Goal: Task Accomplishment & Management: Complete application form

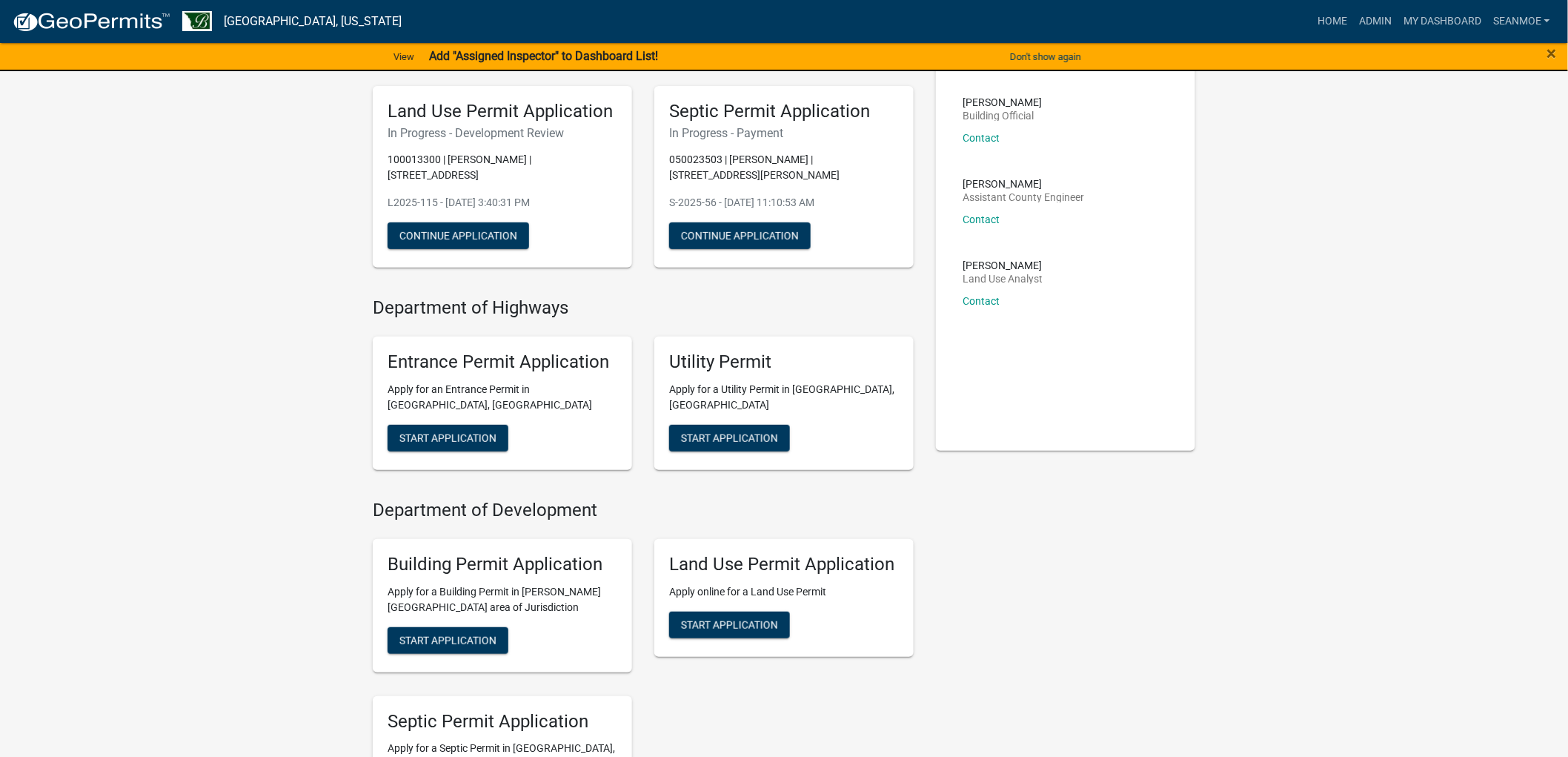
scroll to position [247, 0]
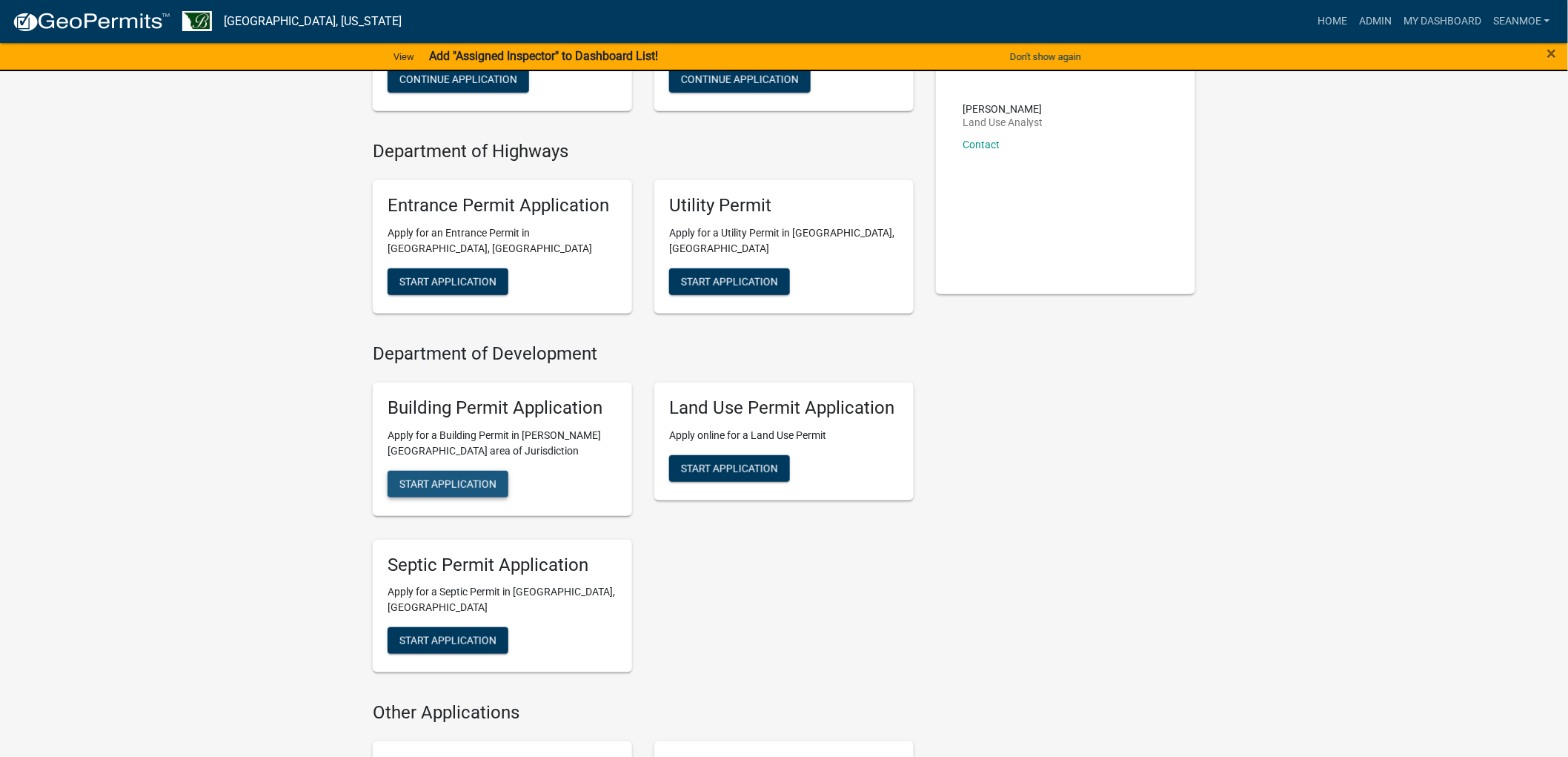
click at [423, 479] on span "Start Application" at bounding box center [448, 484] width 97 height 12
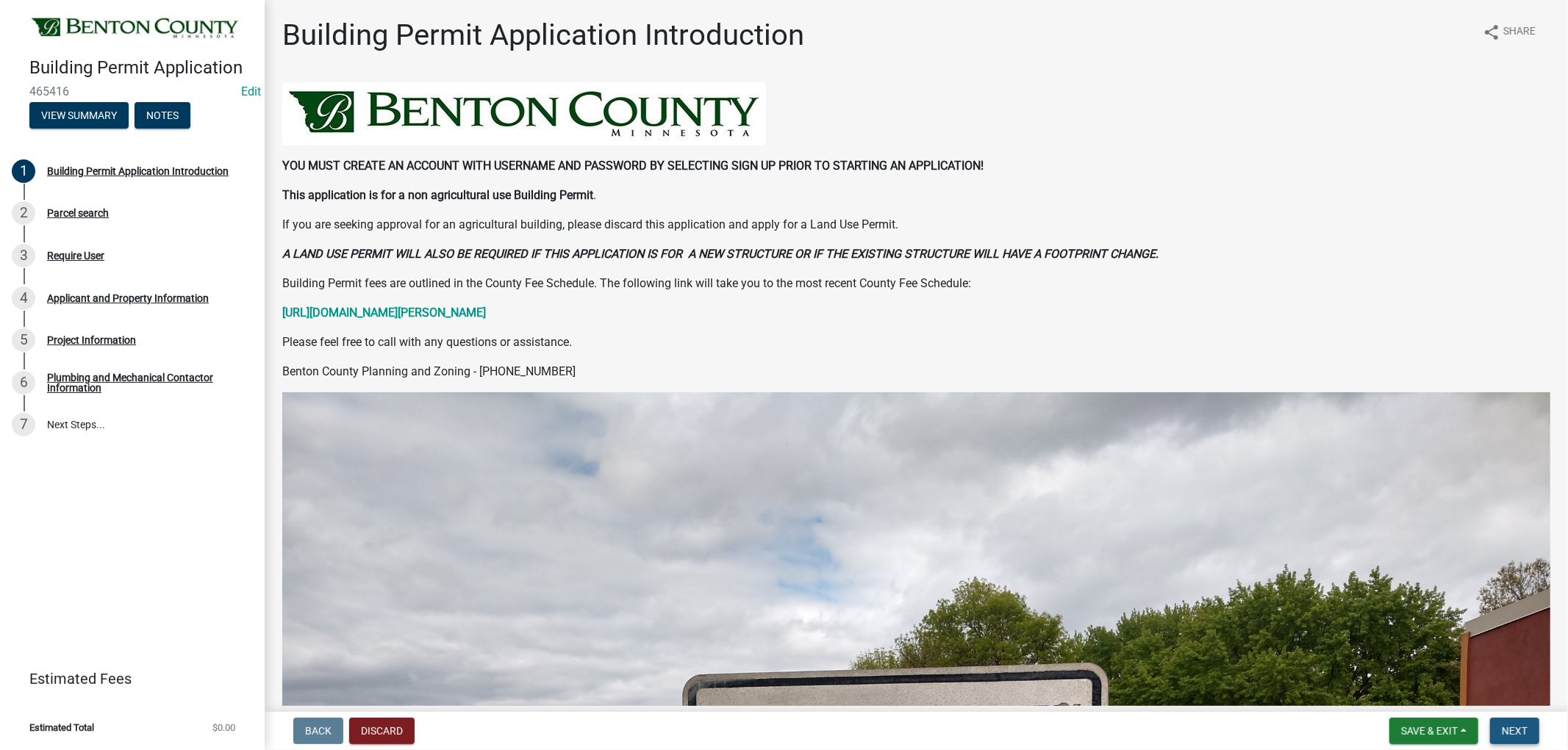
click at [1504, 725] on span "Next" at bounding box center [1515, 731] width 26 height 12
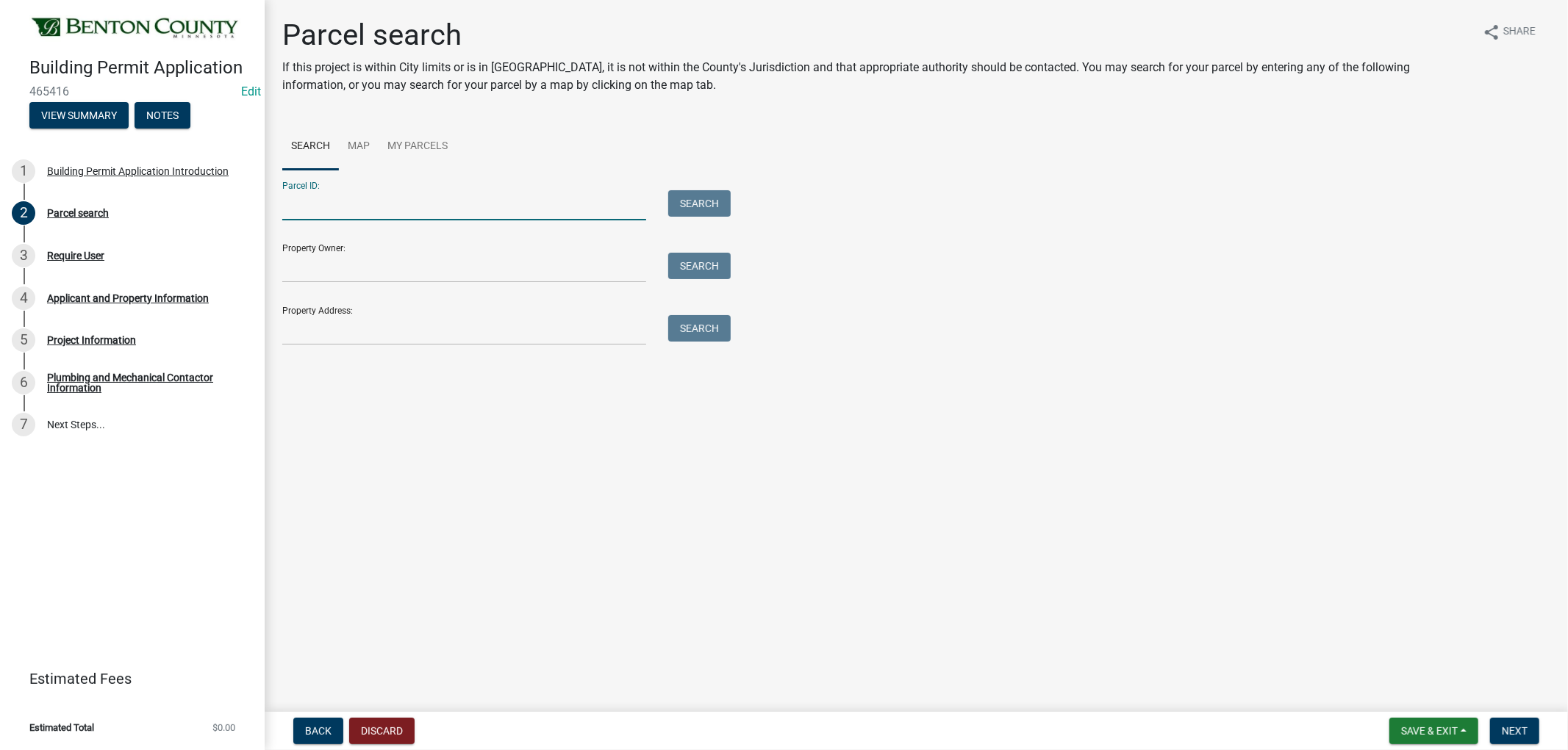
click at [316, 216] on input "Parcel ID:" at bounding box center [464, 205] width 364 height 30
type input "090018200"
click at [691, 209] on button "Search" at bounding box center [700, 204] width 63 height 27
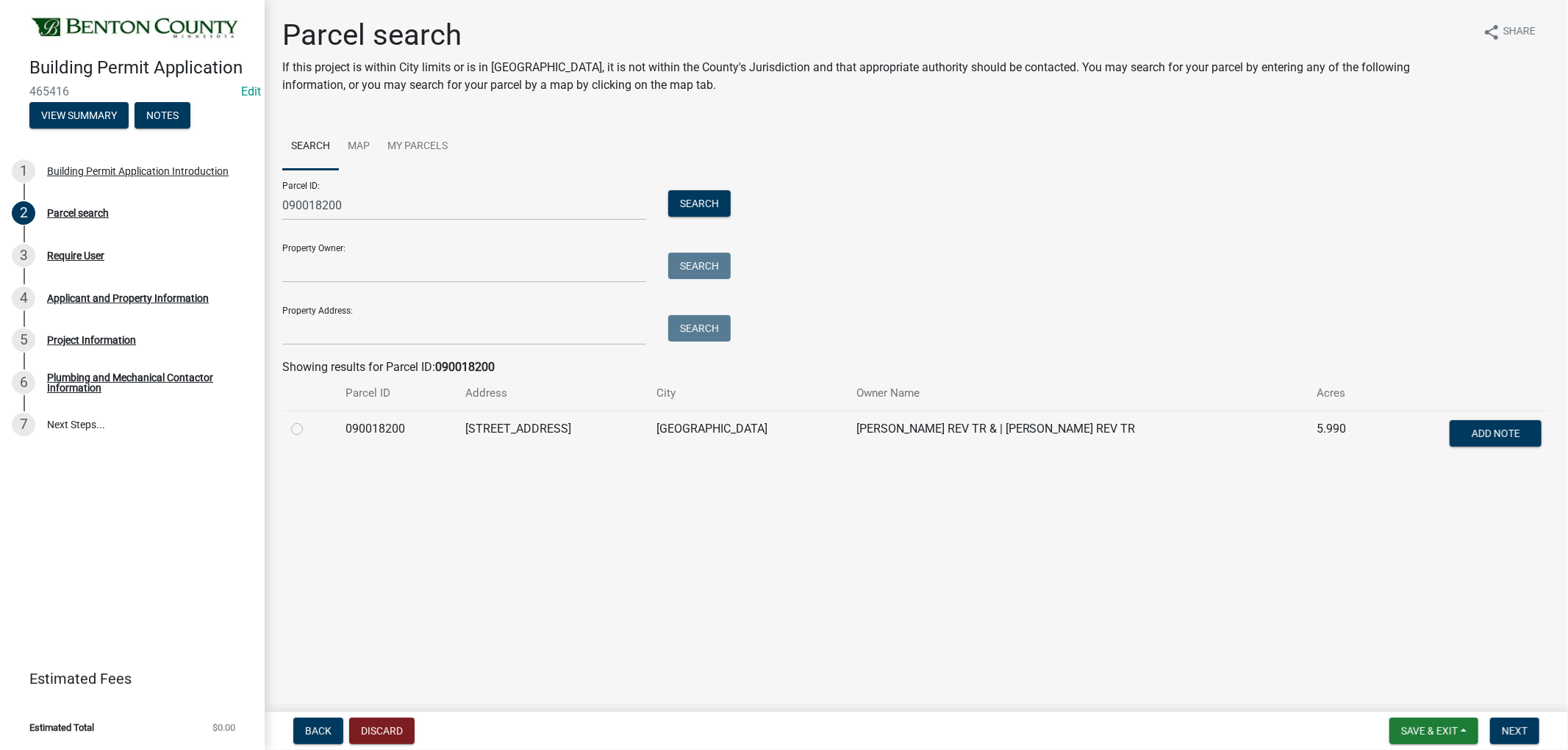
click at [291, 434] on div at bounding box center [310, 428] width 37 height 18
click at [303, 428] on div at bounding box center [310, 428] width 37 height 18
click at [309, 420] on label at bounding box center [309, 420] width 0 height 0
click at [309, 430] on input "radio" at bounding box center [313, 425] width 9 height 9
radio input "true"
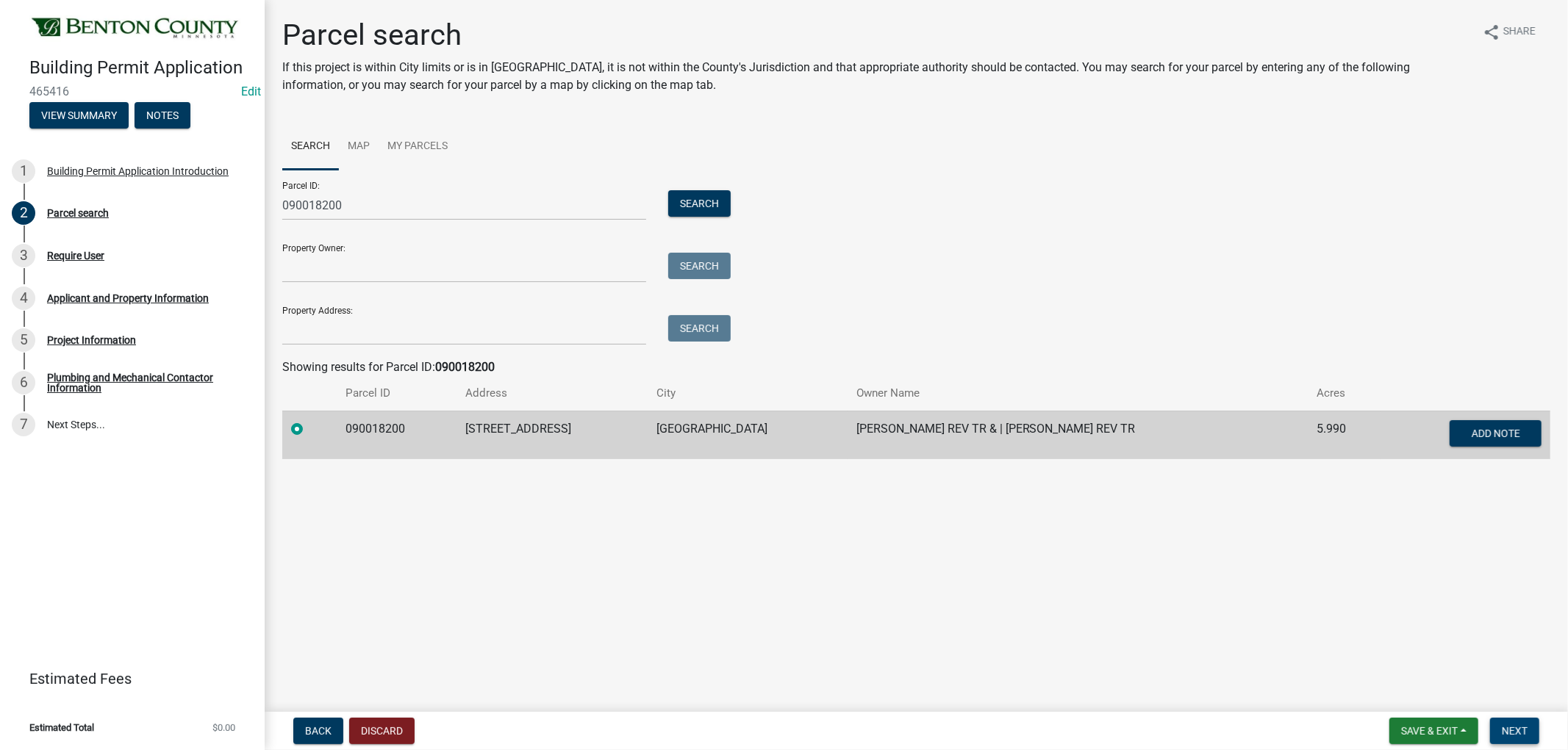
click at [1531, 732] on button "Next" at bounding box center [1514, 731] width 49 height 27
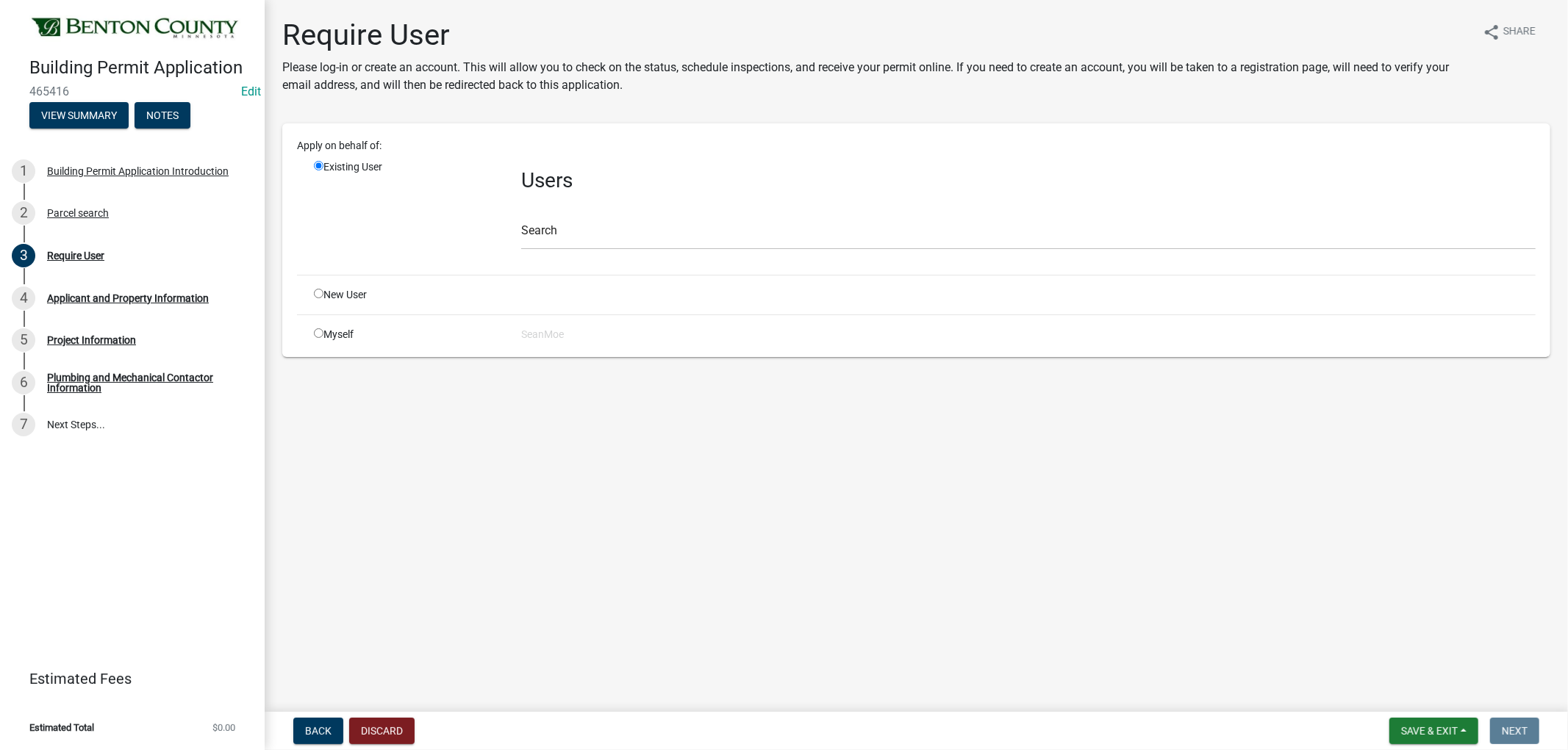
click at [319, 296] on input "radio" at bounding box center [319, 293] width 9 height 9
radio input "true"
radio input "false"
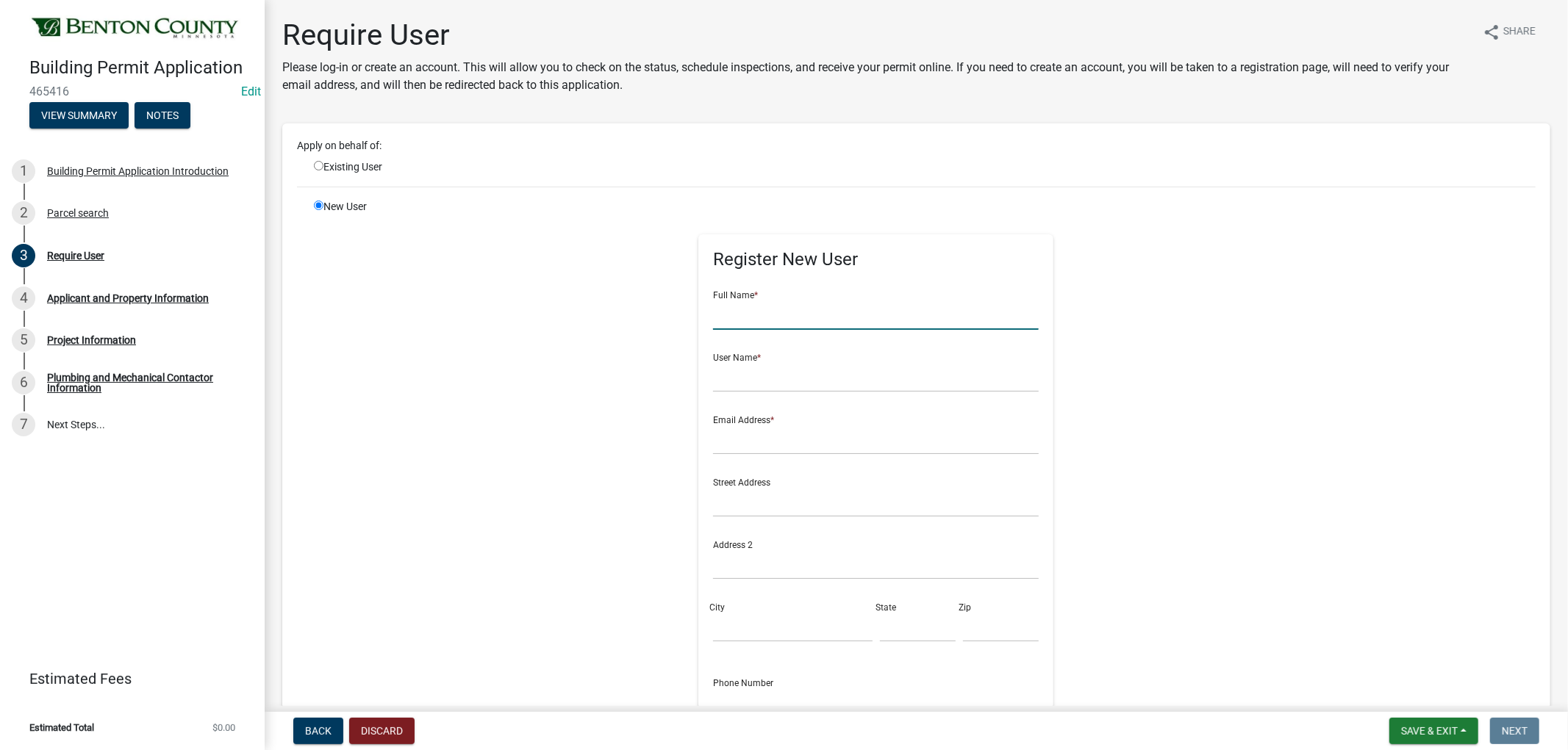
click at [798, 316] on input "text" at bounding box center [876, 314] width 325 height 30
click at [743, 386] on input "text" at bounding box center [876, 377] width 325 height 30
drag, startPoint x: 751, startPoint y: 313, endPoint x: 640, endPoint y: 277, distance: 116.7
click at [640, 277] on div "Register New User Full Name * MBrenny User Name * Email Address * Street Addres…" at bounding box center [875, 530] width 753 height 662
type input "Mark Brenny"
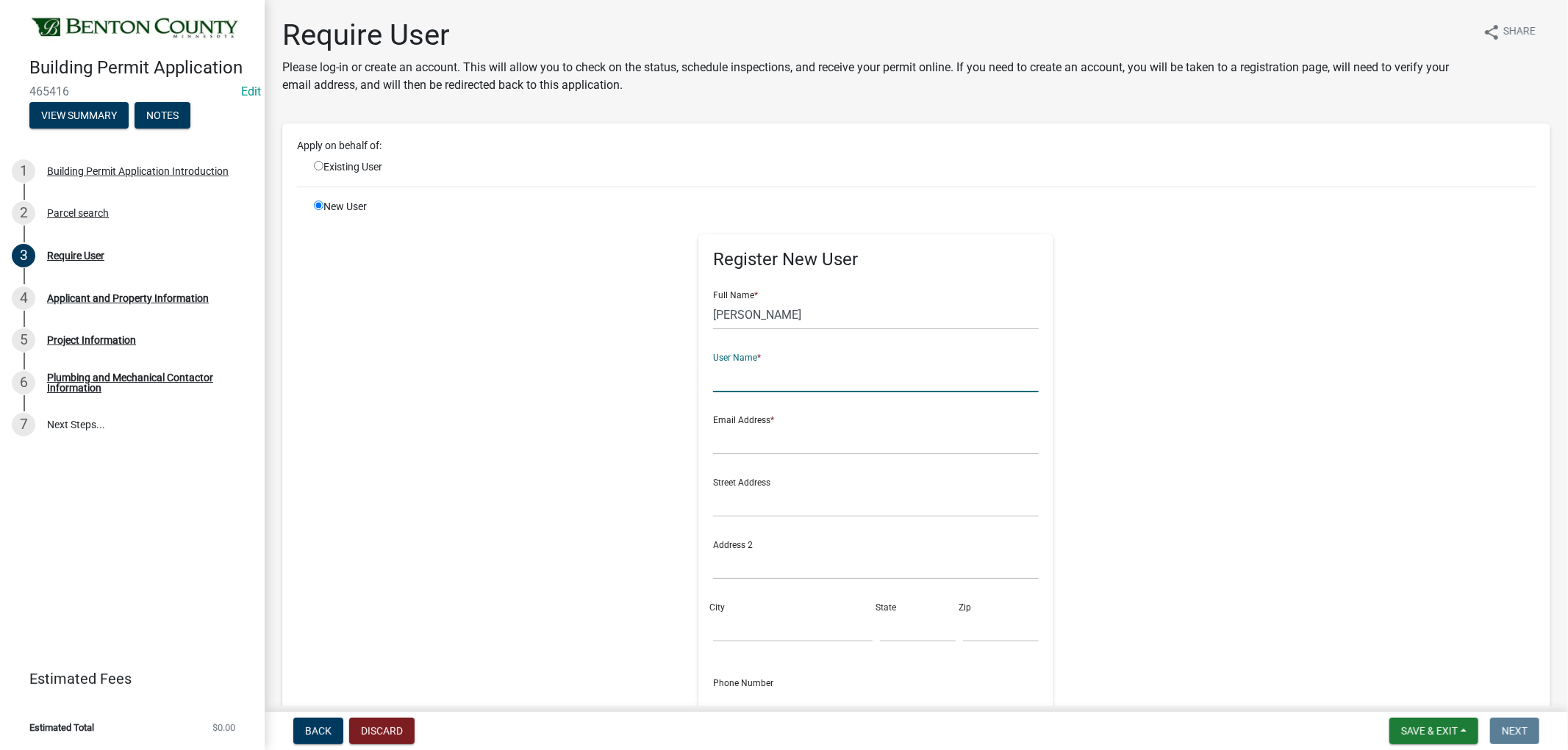
click at [734, 376] on input "text" at bounding box center [876, 377] width 325 height 30
type input "MBrenny"
click at [761, 439] on input "text" at bounding box center [876, 439] width 325 height 30
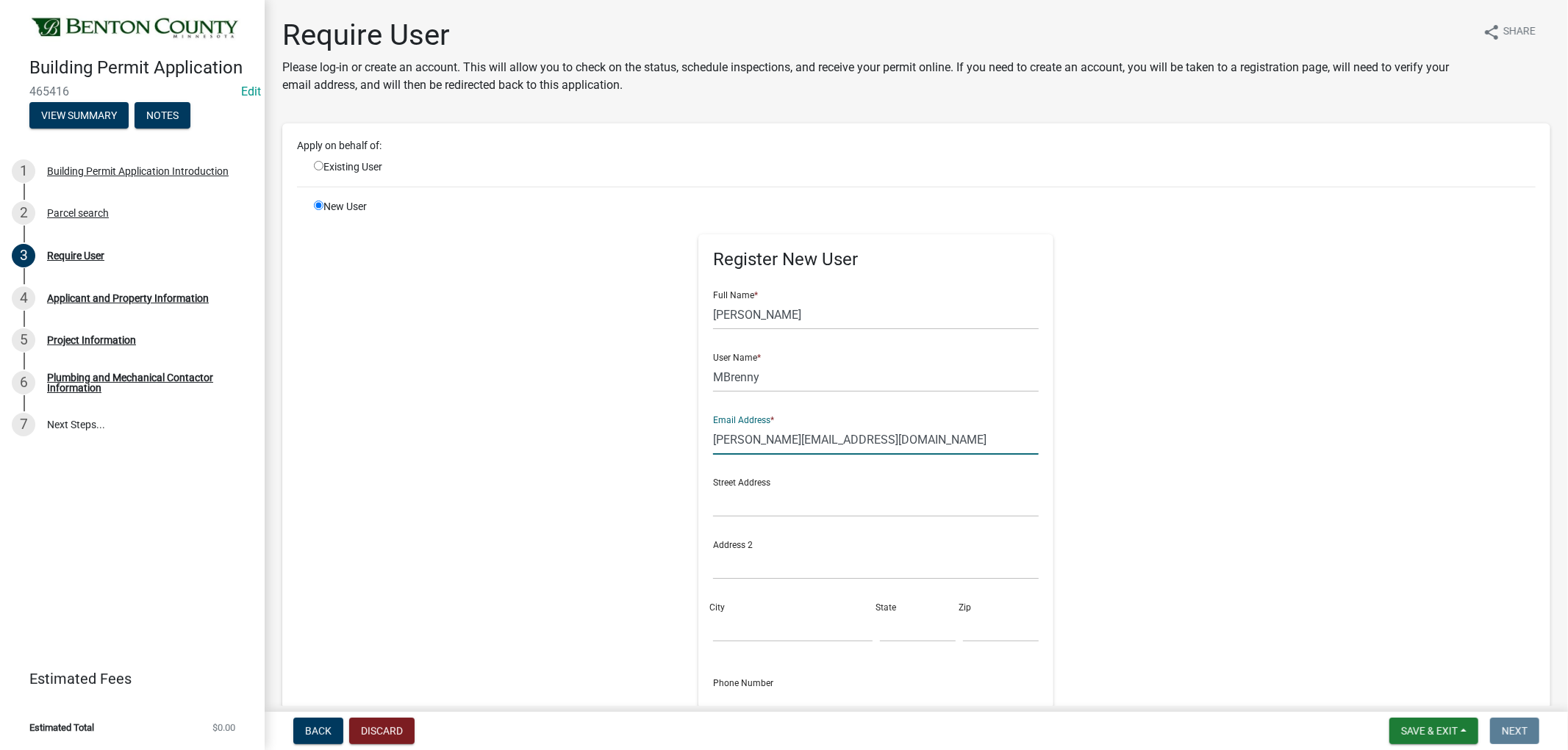
type input "matt@brennycabinets.com"
click at [866, 498] on input "text" at bounding box center [876, 502] width 325 height 30
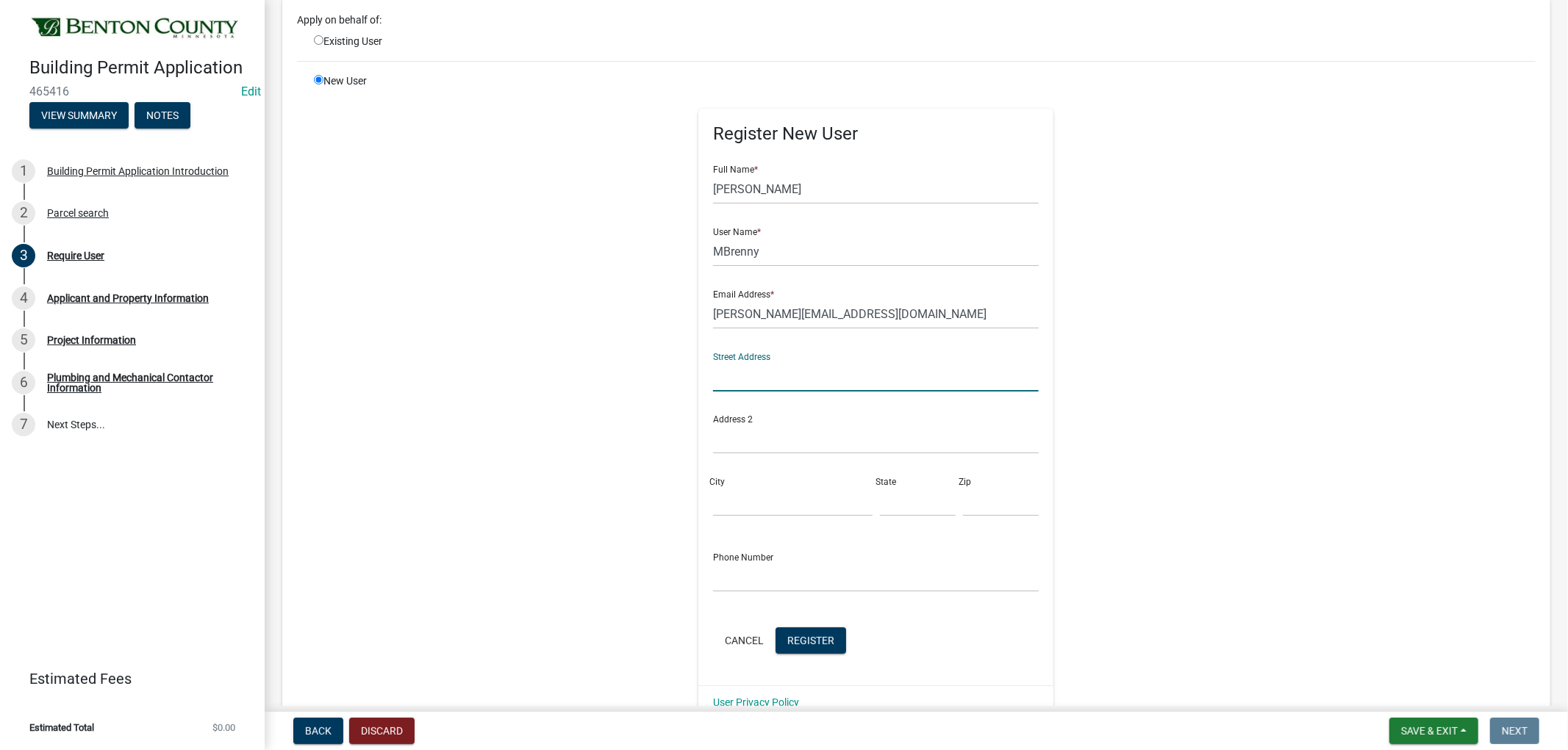
scroll to position [163, 0]
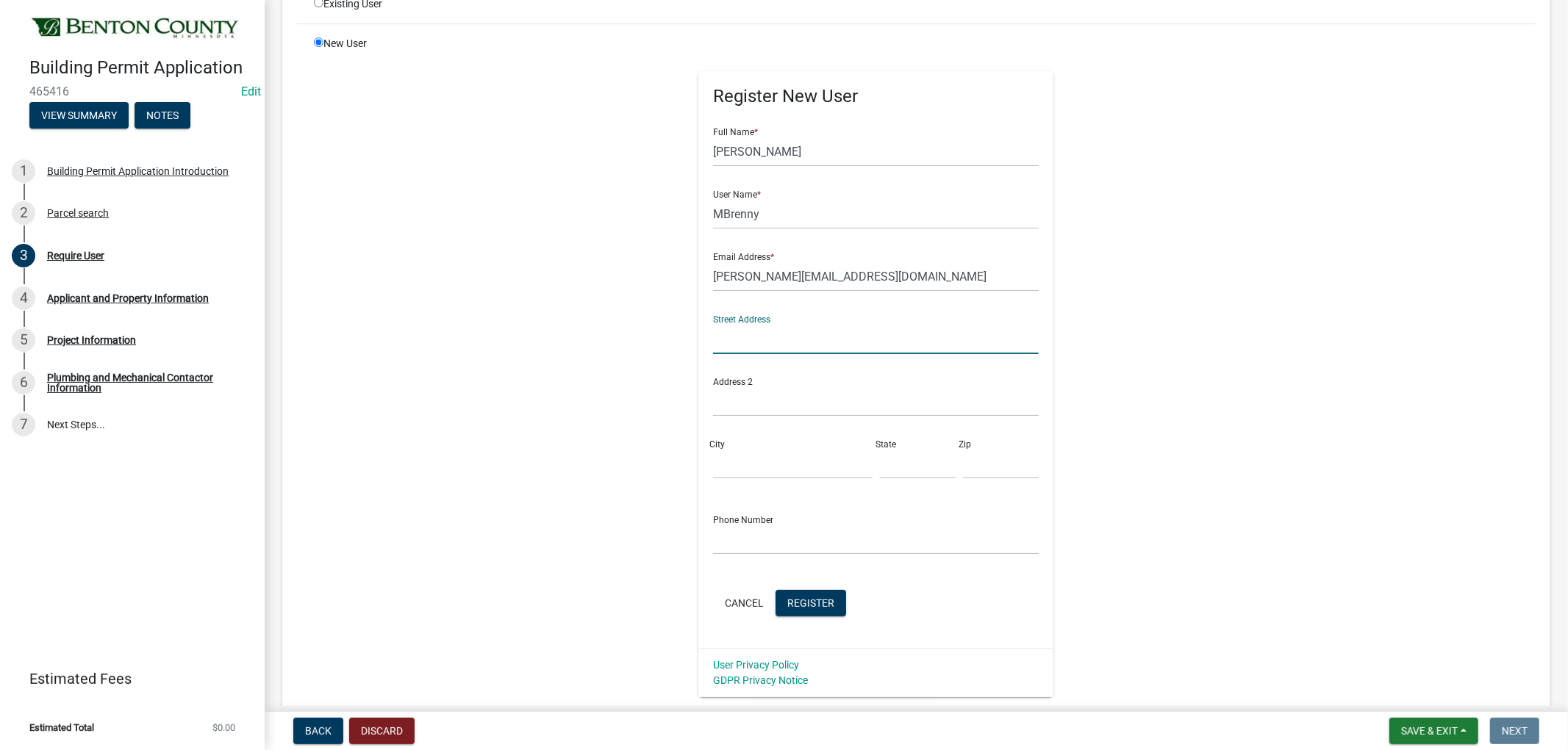
click at [728, 332] on input "text" at bounding box center [876, 339] width 325 height 30
type input "2793 65th Ave NE"
click at [742, 447] on div "City" at bounding box center [793, 453] width 166 height 51
click at [739, 456] on input "City" at bounding box center [793, 463] width 159 height 30
drag, startPoint x: 772, startPoint y: 474, endPoint x: 749, endPoint y: 464, distance: 25.1
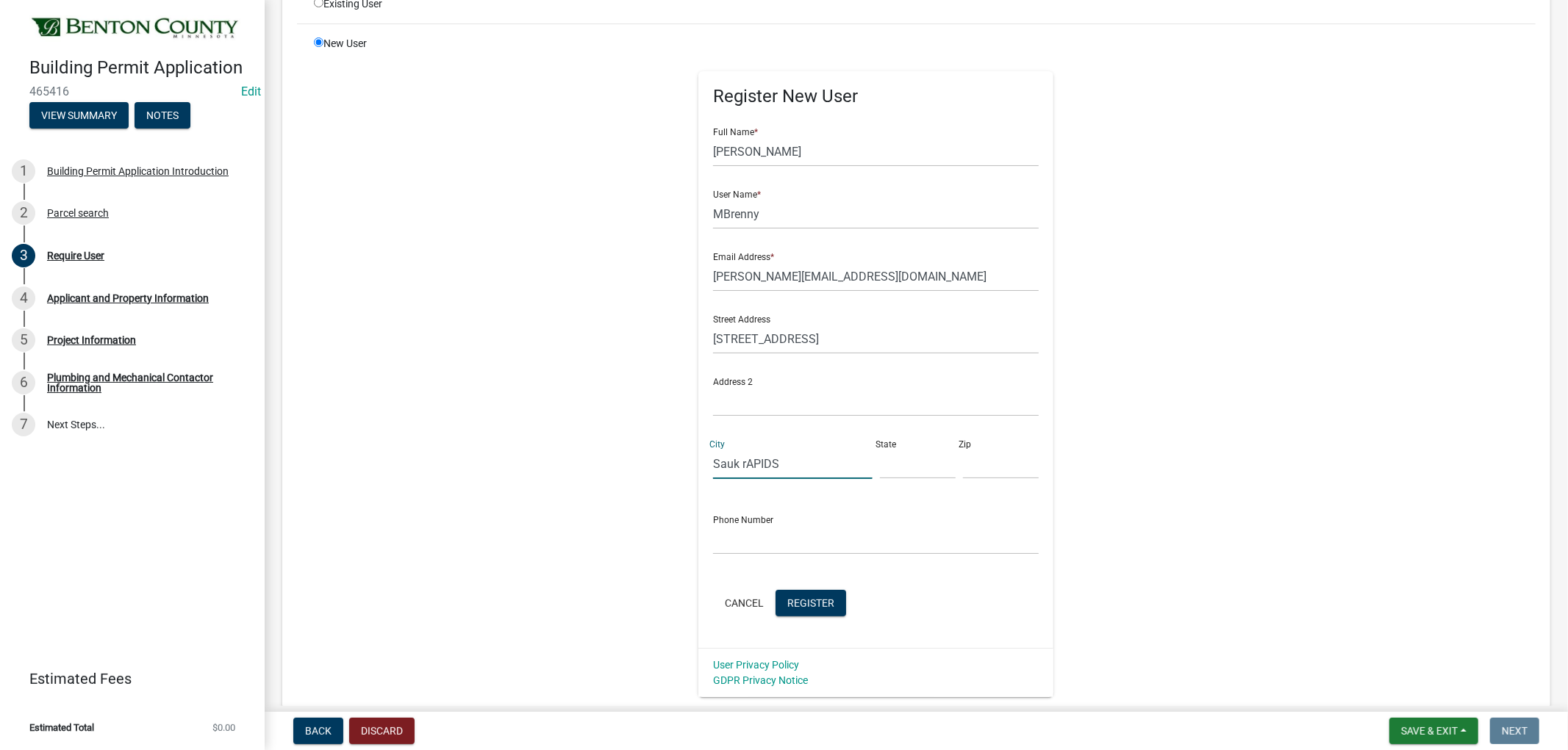
click at [749, 464] on input "Sauk rAPIDS" at bounding box center [793, 463] width 159 height 30
type input "Sauk Rapids"
click at [895, 459] on input "text" at bounding box center [918, 463] width 76 height 30
type input "MN"
click at [965, 463] on input "text" at bounding box center [1001, 463] width 76 height 30
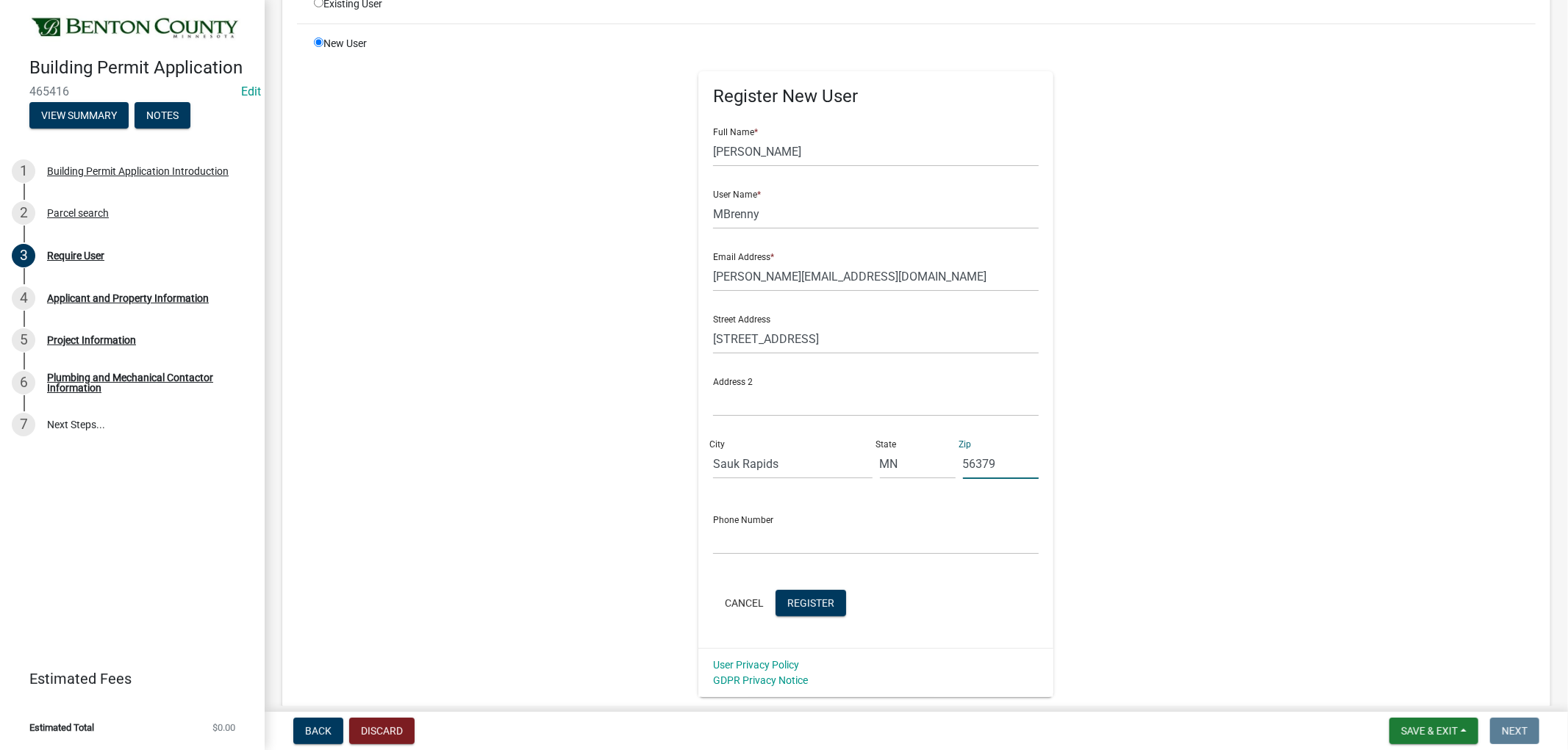
type input "56379"
click at [810, 549] on input "text" at bounding box center [876, 539] width 325 height 30
type input "320-267-2044"
click at [1091, 529] on div "Register New User Full Name * Mark Brenny User Name * MBrenny Email Address * m…" at bounding box center [875, 367] width 753 height 662
click at [811, 599] on span "Register" at bounding box center [810, 603] width 47 height 12
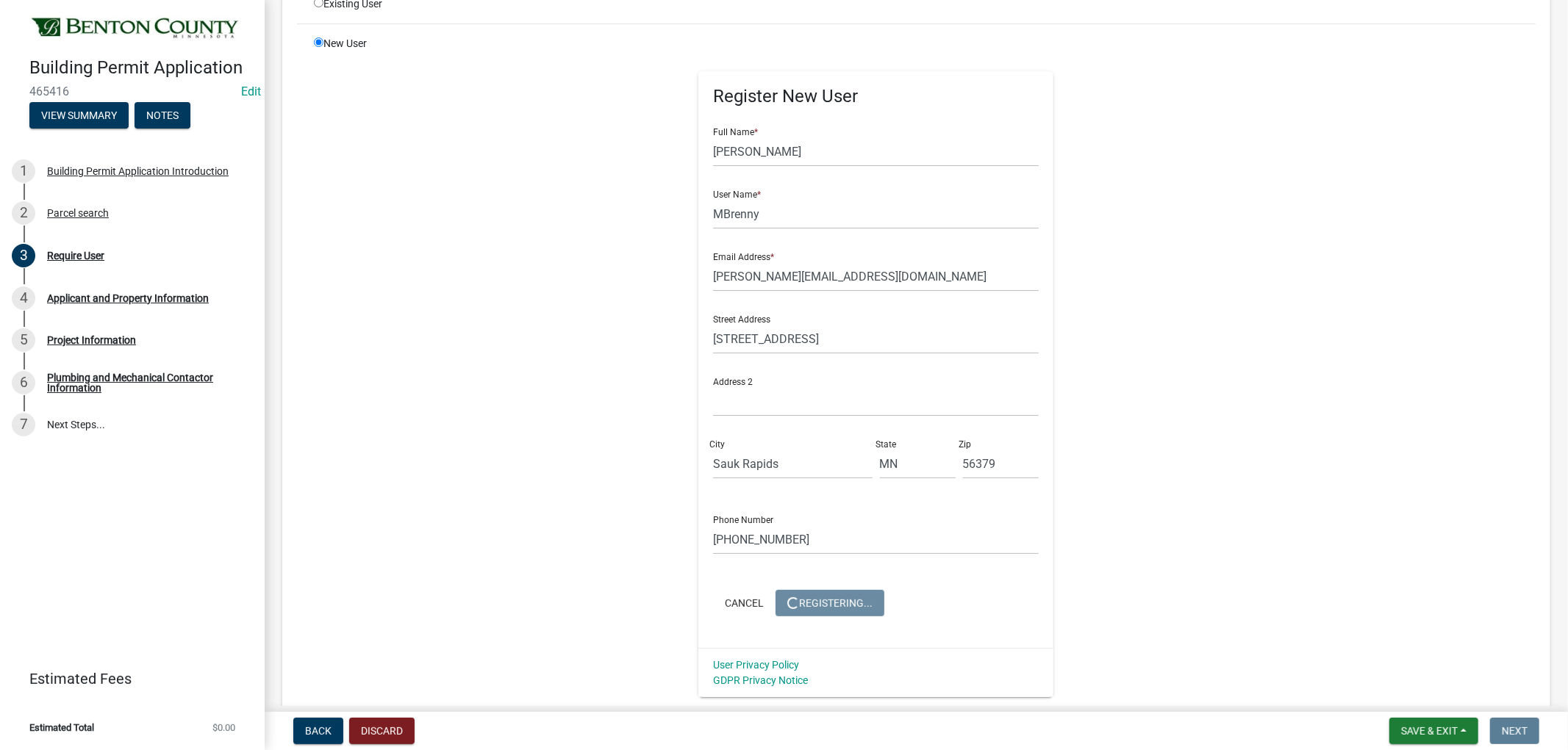
scroll to position [0, 0]
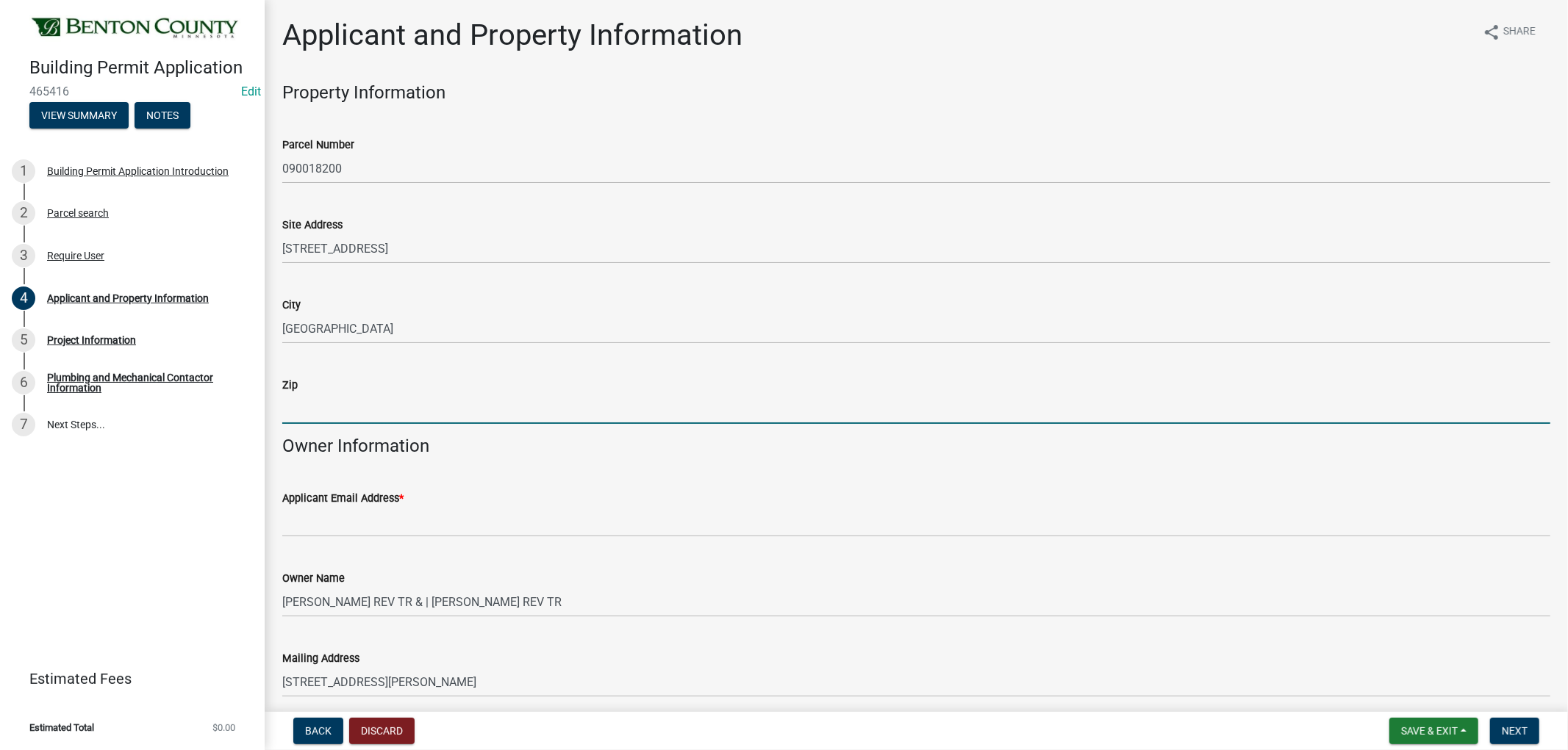
click at [317, 405] on input "Zip" at bounding box center [916, 408] width 1268 height 30
type input "56379"
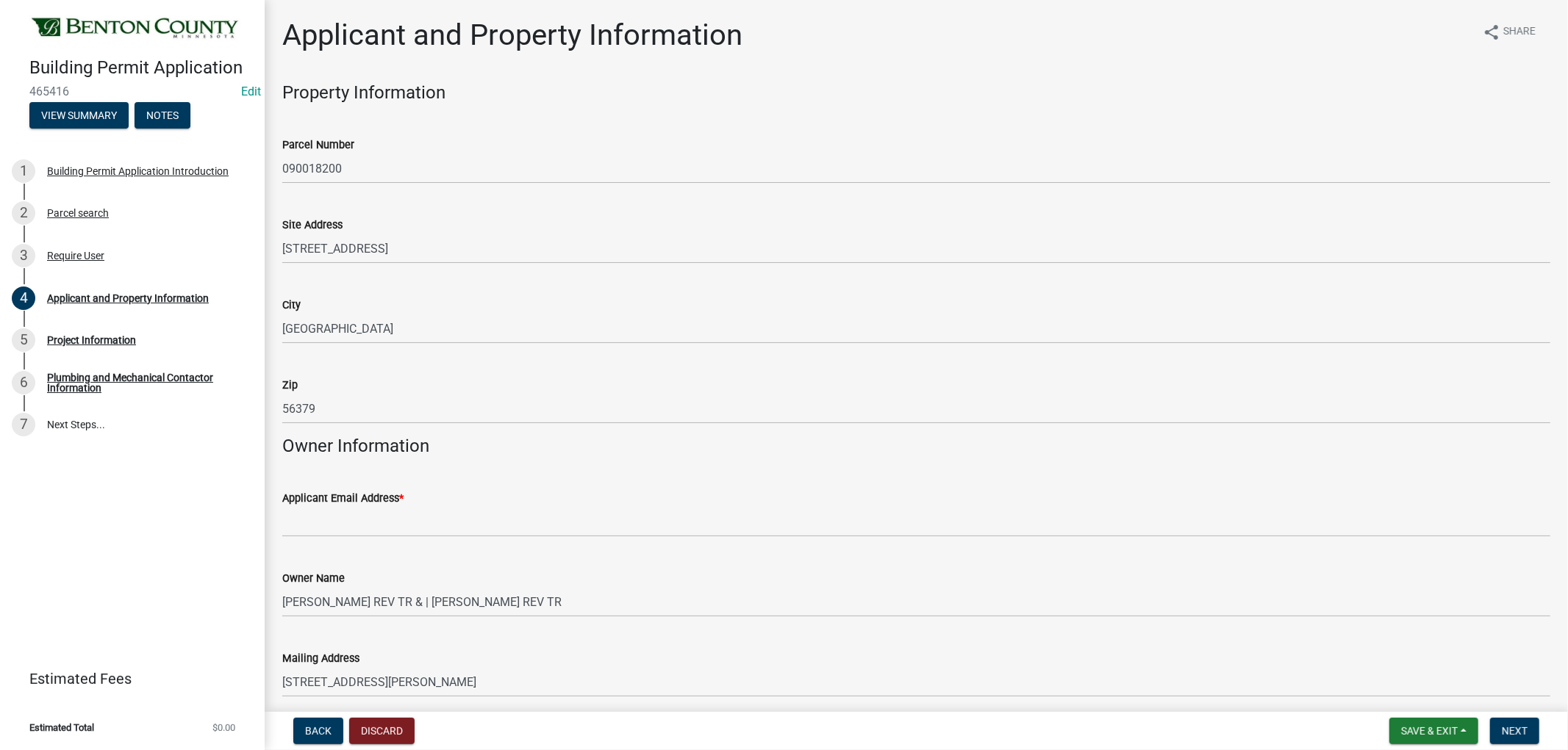
drag, startPoint x: 625, startPoint y: 483, endPoint x: 534, endPoint y: 524, distance: 99.8
click at [625, 482] on div "Applicant Email Address *" at bounding box center [916, 503] width 1268 height 68
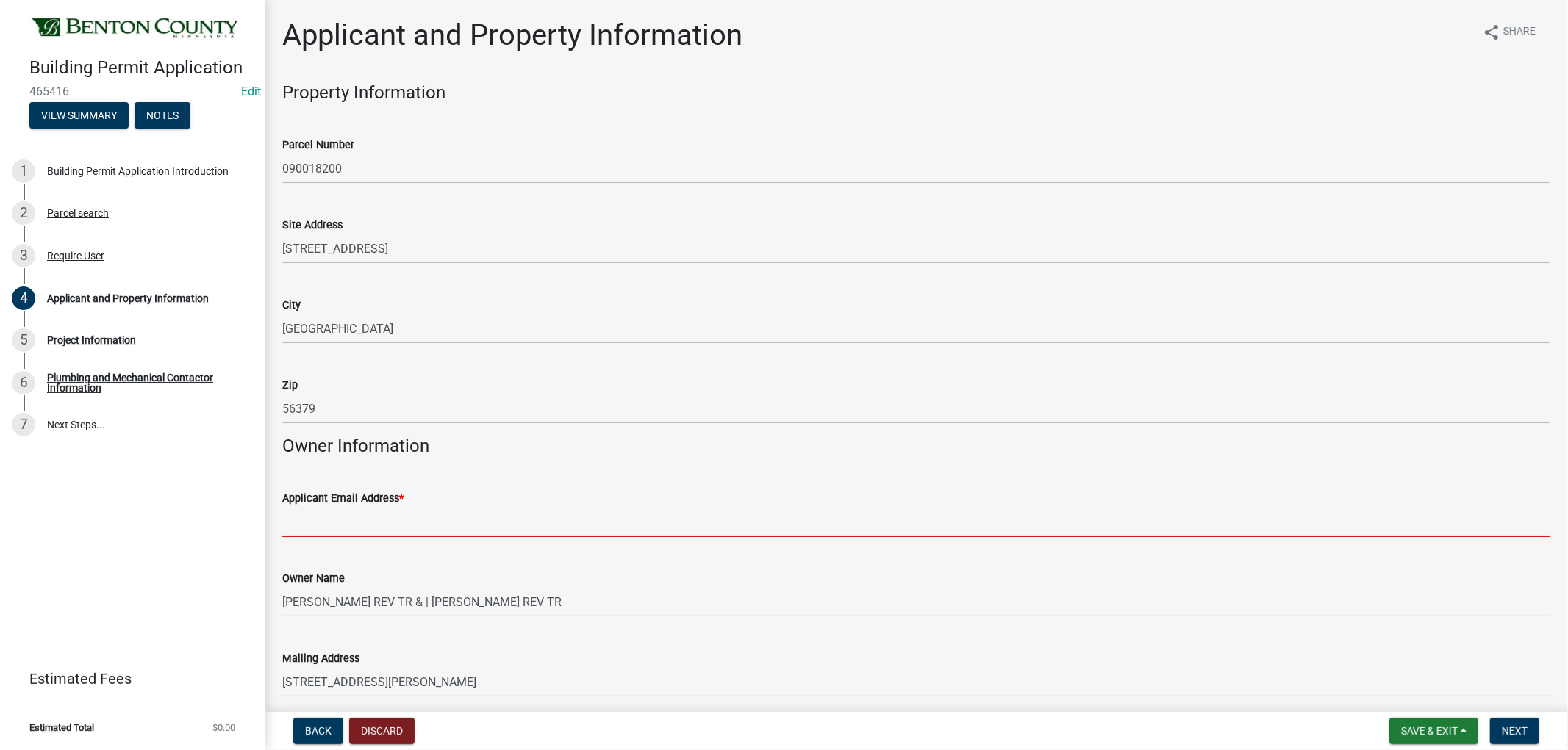
click at [305, 520] on input "Applicant Email Address *" at bounding box center [916, 521] width 1268 height 30
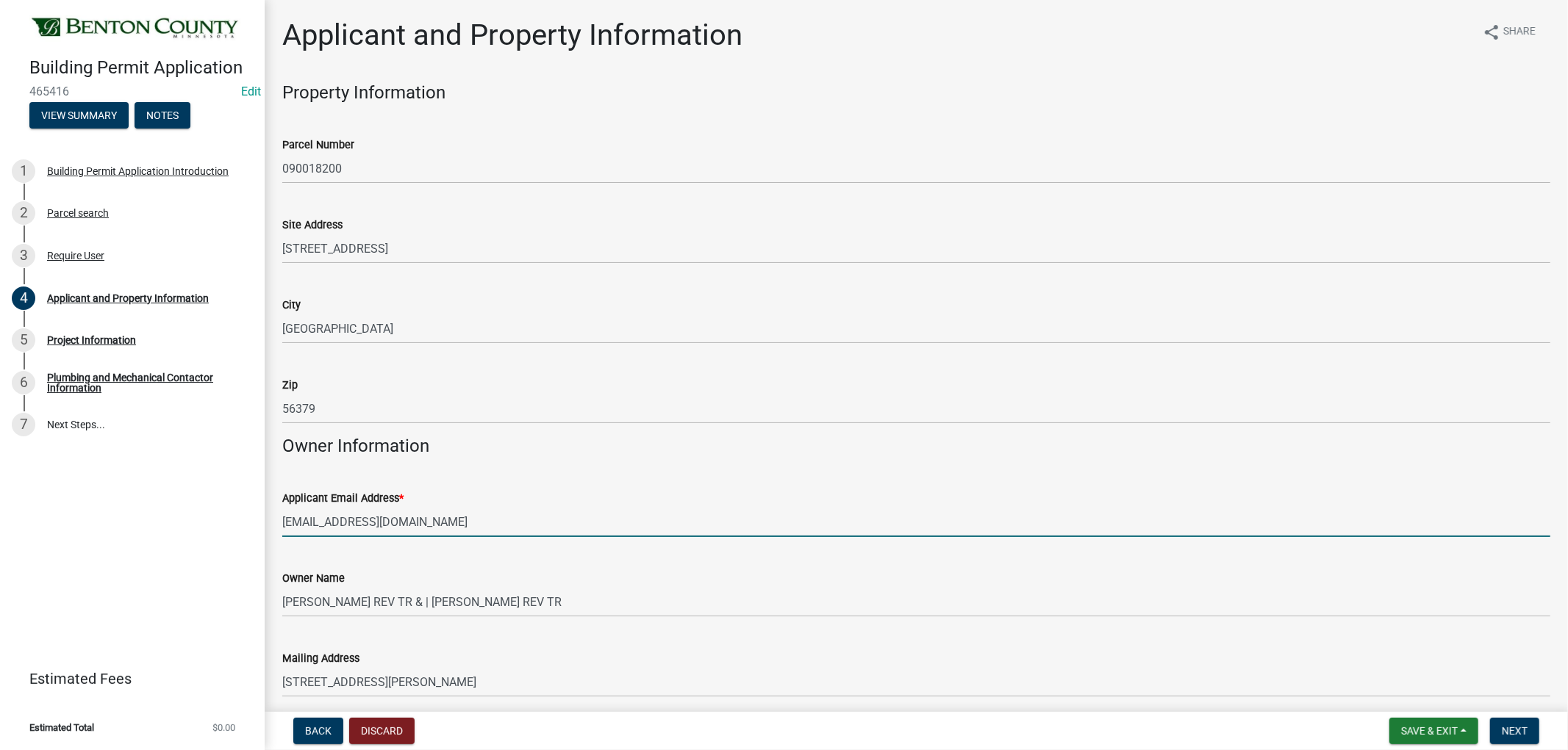
type input "MATT@BRENNYCABINETS.COM"
click at [699, 466] on wm-data-entity-input "Owner Information" at bounding box center [916, 452] width 1268 height 33
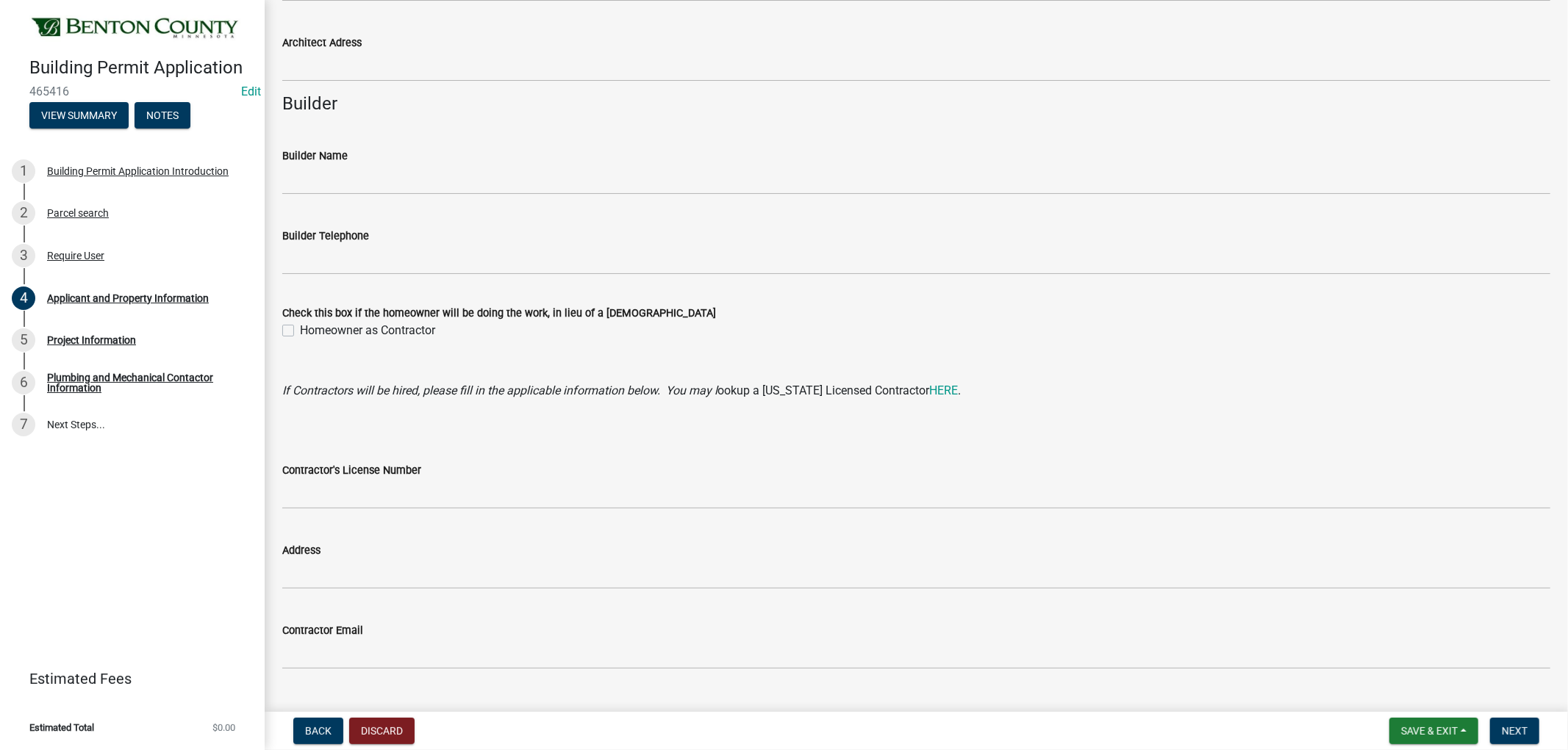
scroll to position [1225, 0]
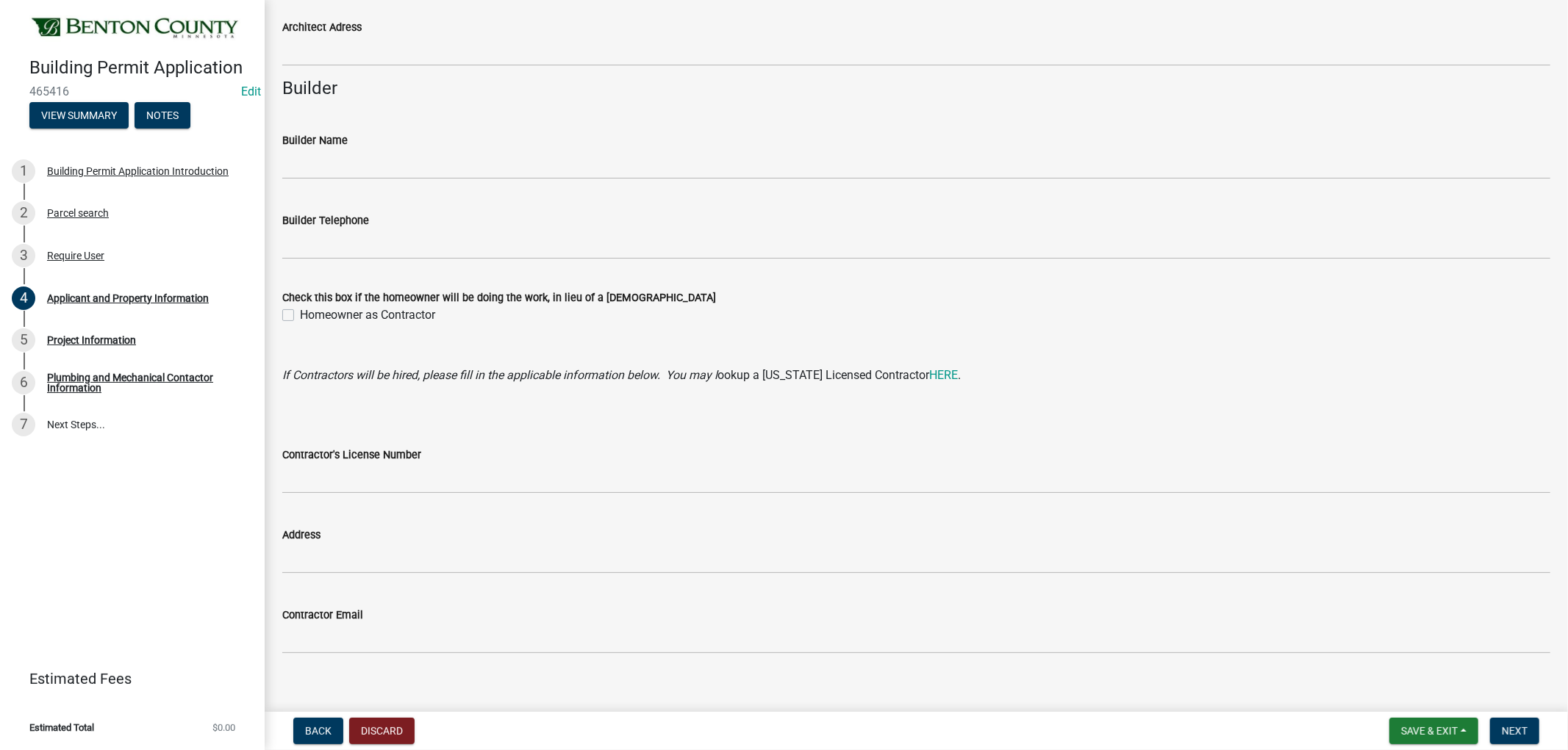
click at [300, 313] on label "Homeowner as Contractor" at bounding box center [367, 315] width 136 height 18
click at [300, 313] on input "Homeowner as Contractor" at bounding box center [304, 311] width 9 height 9
checkbox input "true"
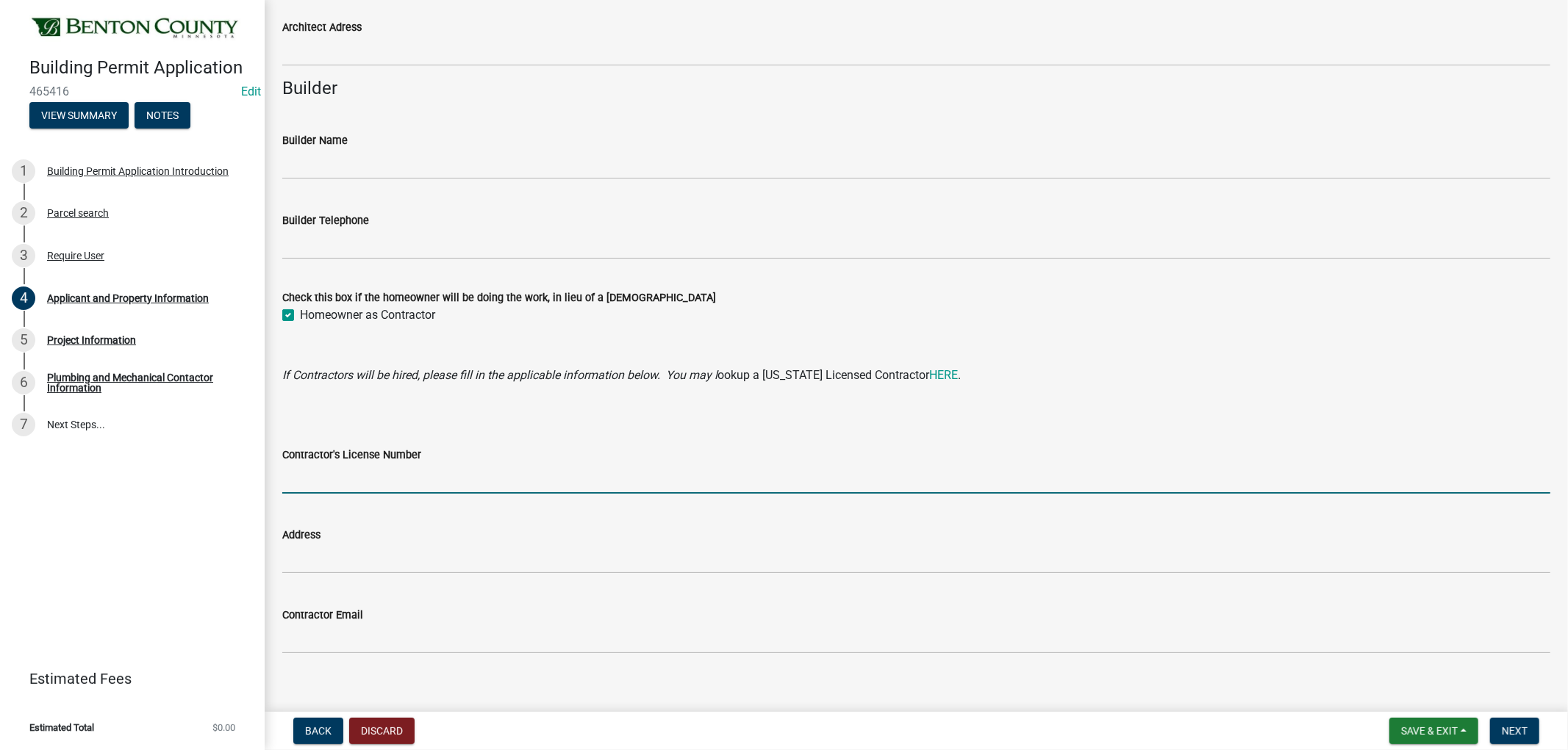
click at [291, 464] on input "Contractor's License Number" at bounding box center [916, 478] width 1268 height 30
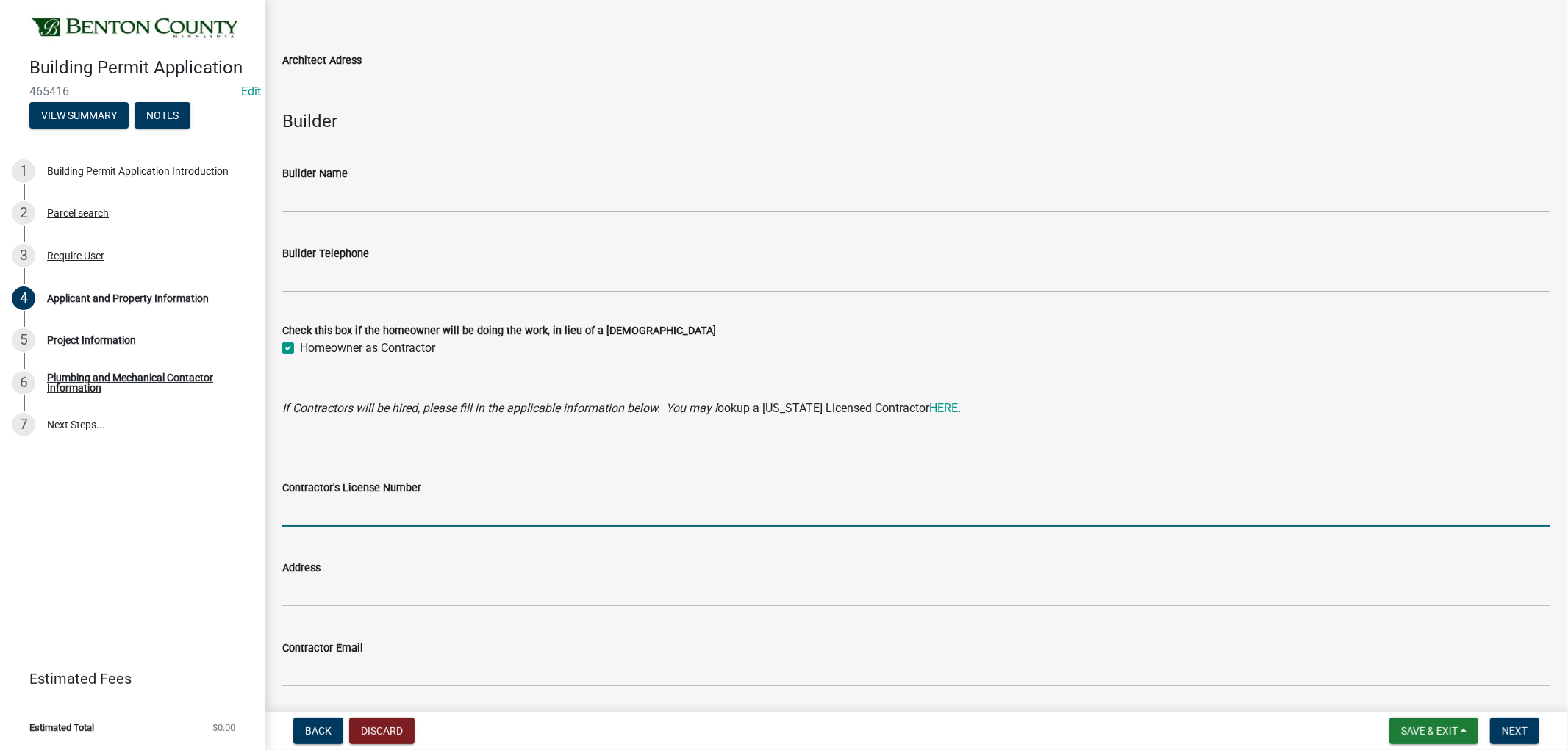
scroll to position [1240, 0]
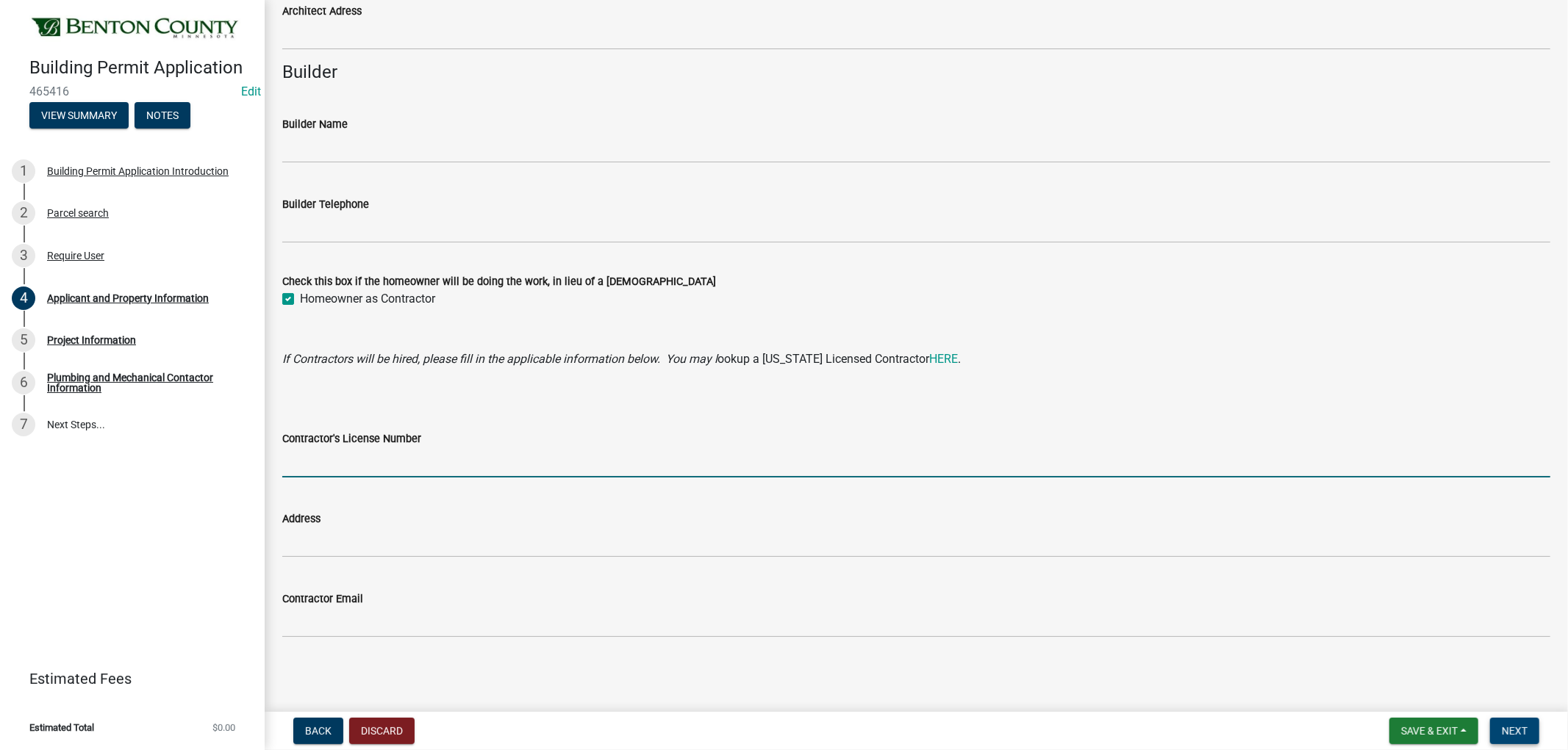
click at [1530, 731] on button "Next" at bounding box center [1514, 731] width 49 height 27
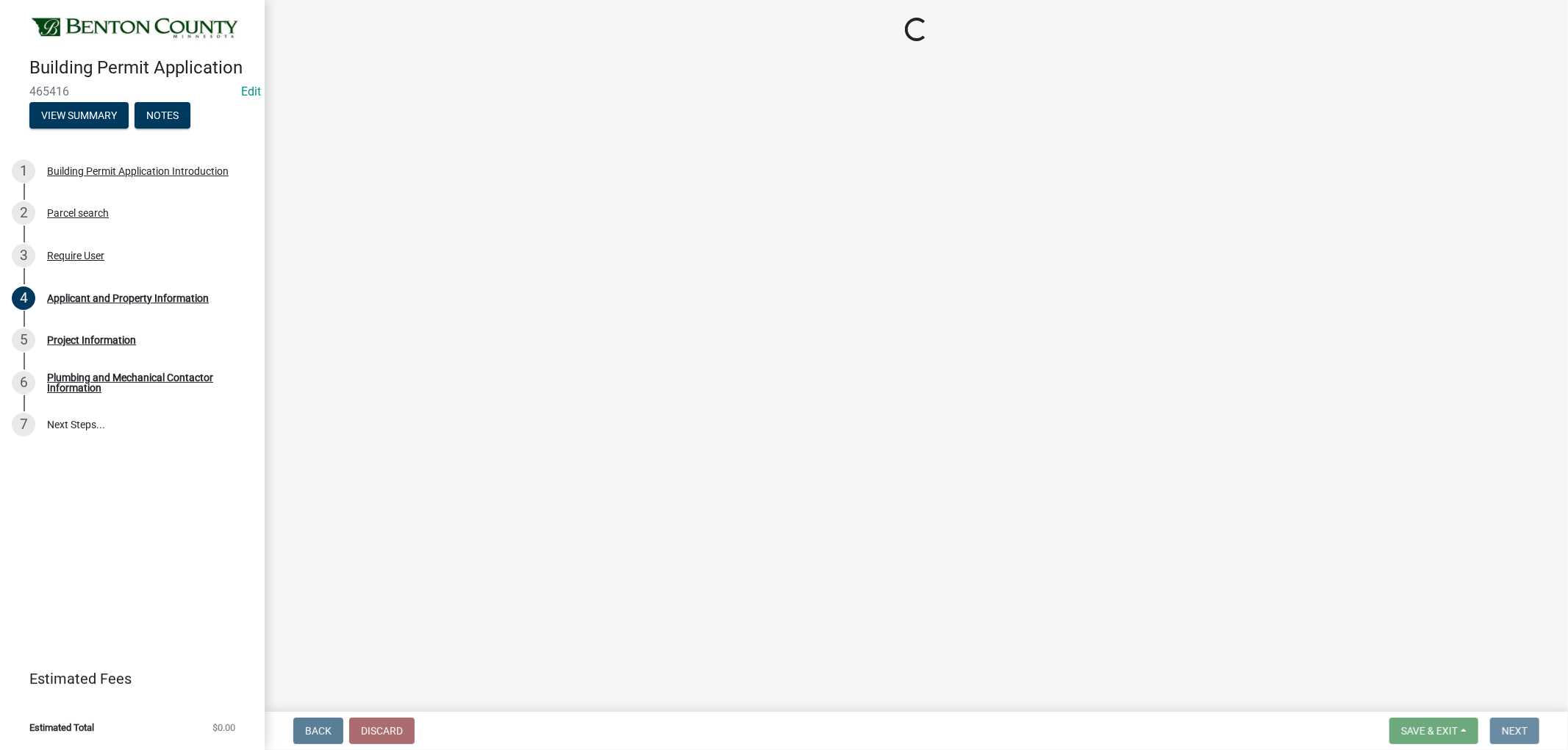
scroll to position [0, 0]
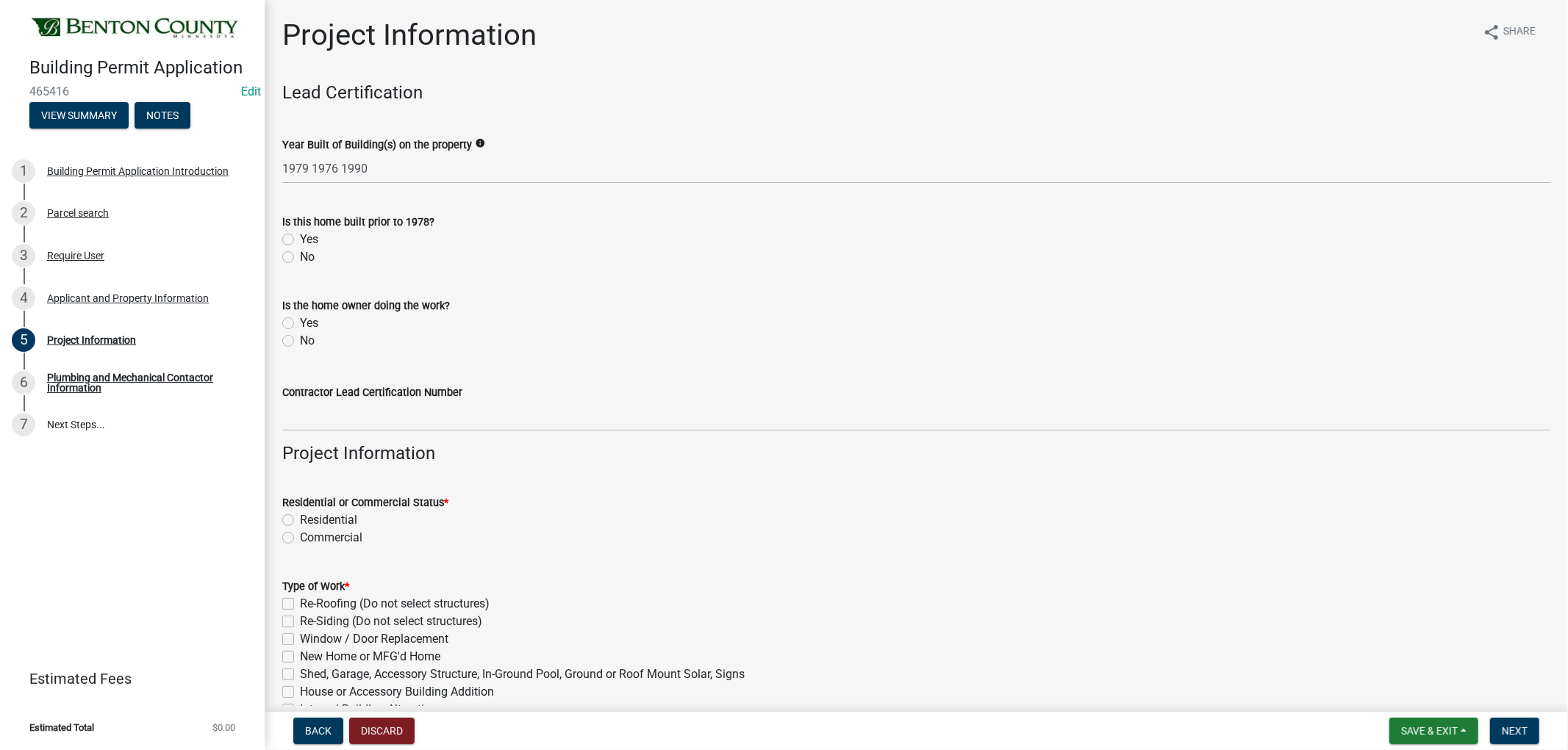
click at [300, 251] on label "No" at bounding box center [307, 257] width 15 height 18
click at [300, 251] on input "No" at bounding box center [304, 253] width 9 height 9
radio input "true"
click at [300, 319] on label "Yes" at bounding box center [309, 322] width 18 height 18
click at [300, 319] on input "Yes" at bounding box center [304, 319] width 9 height 9
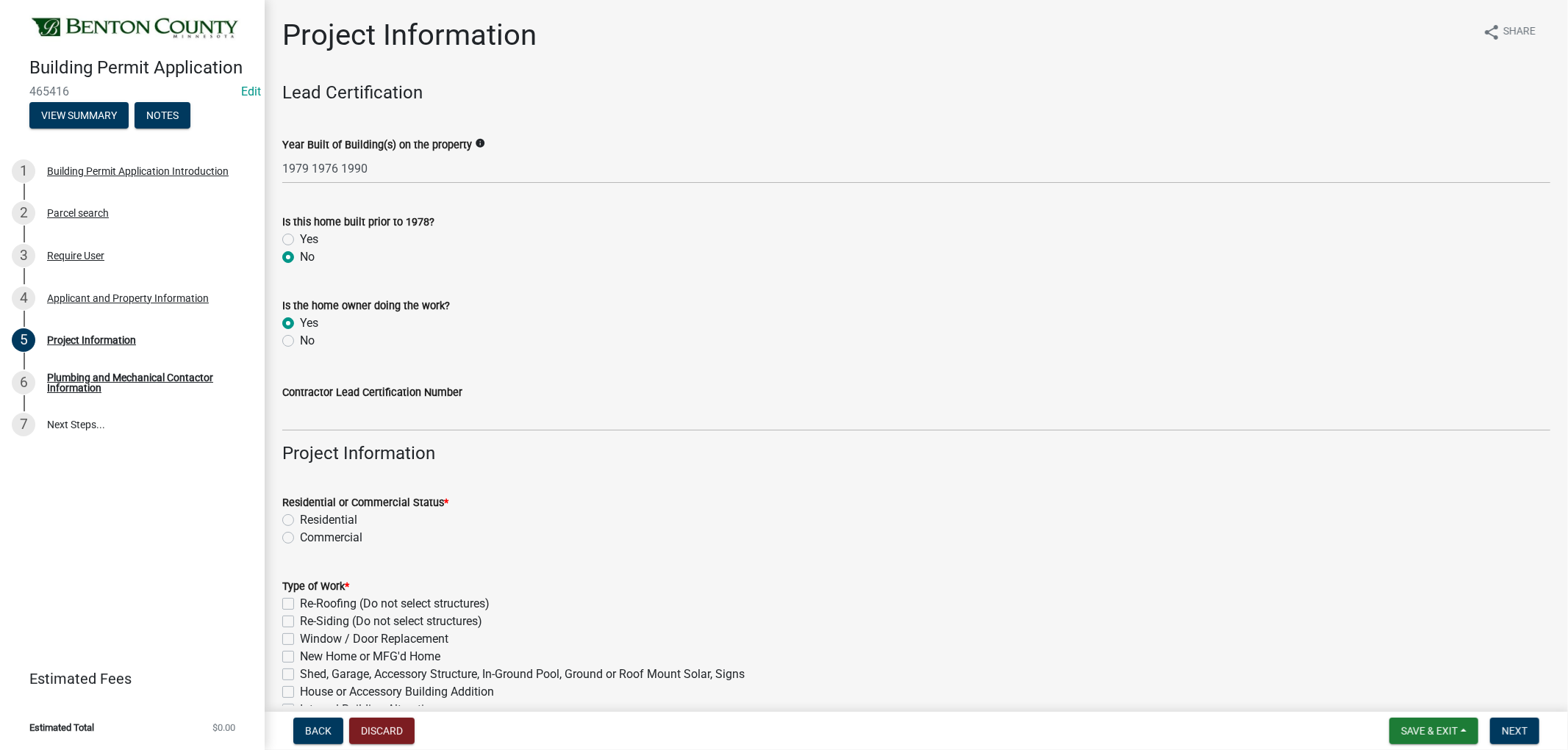
radio input "true"
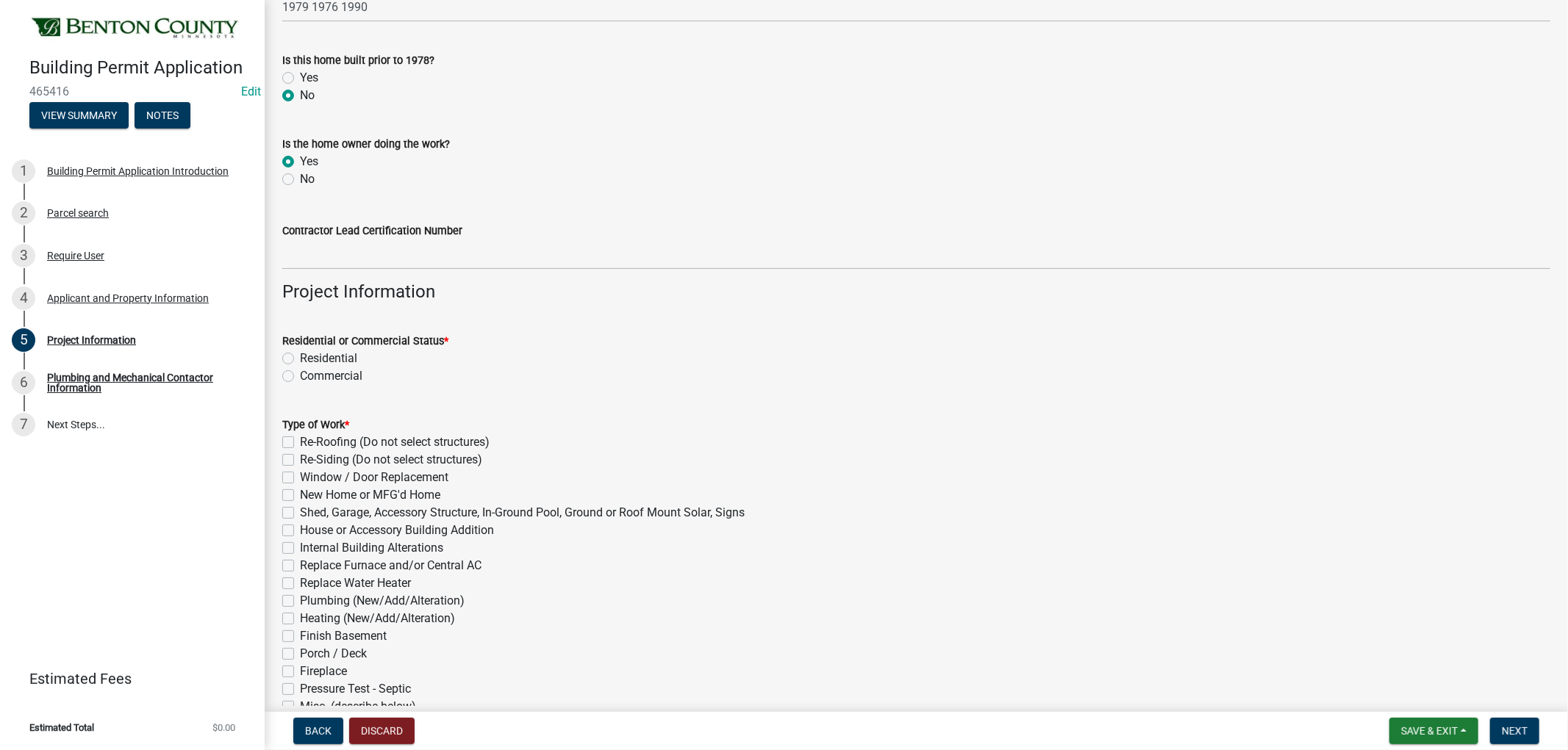
scroll to position [163, 0]
click at [300, 372] on label "Commercial" at bounding box center [331, 374] width 63 height 18
click at [300, 372] on input "Commercial" at bounding box center [304, 370] width 9 height 9
radio input "true"
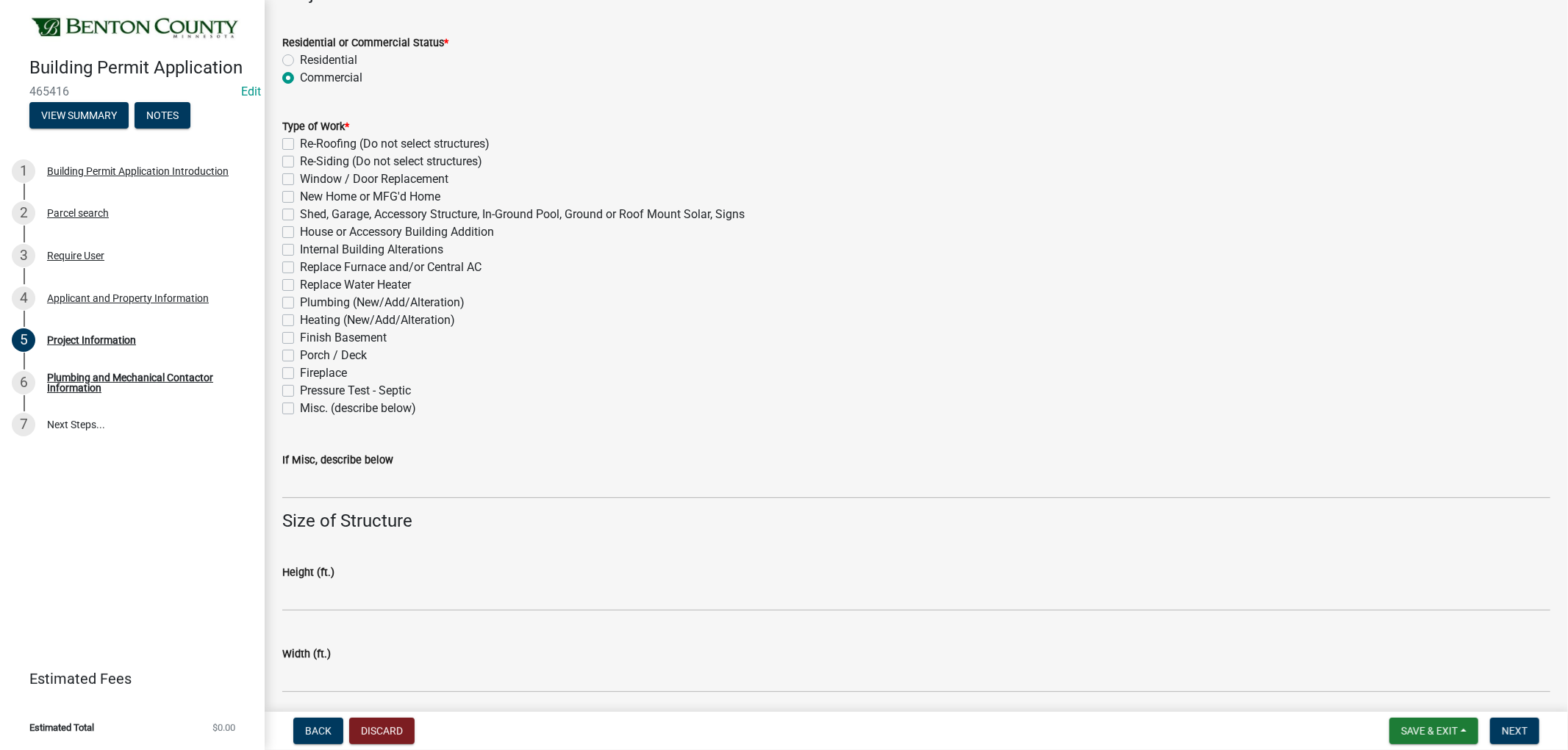
scroll to position [489, 0]
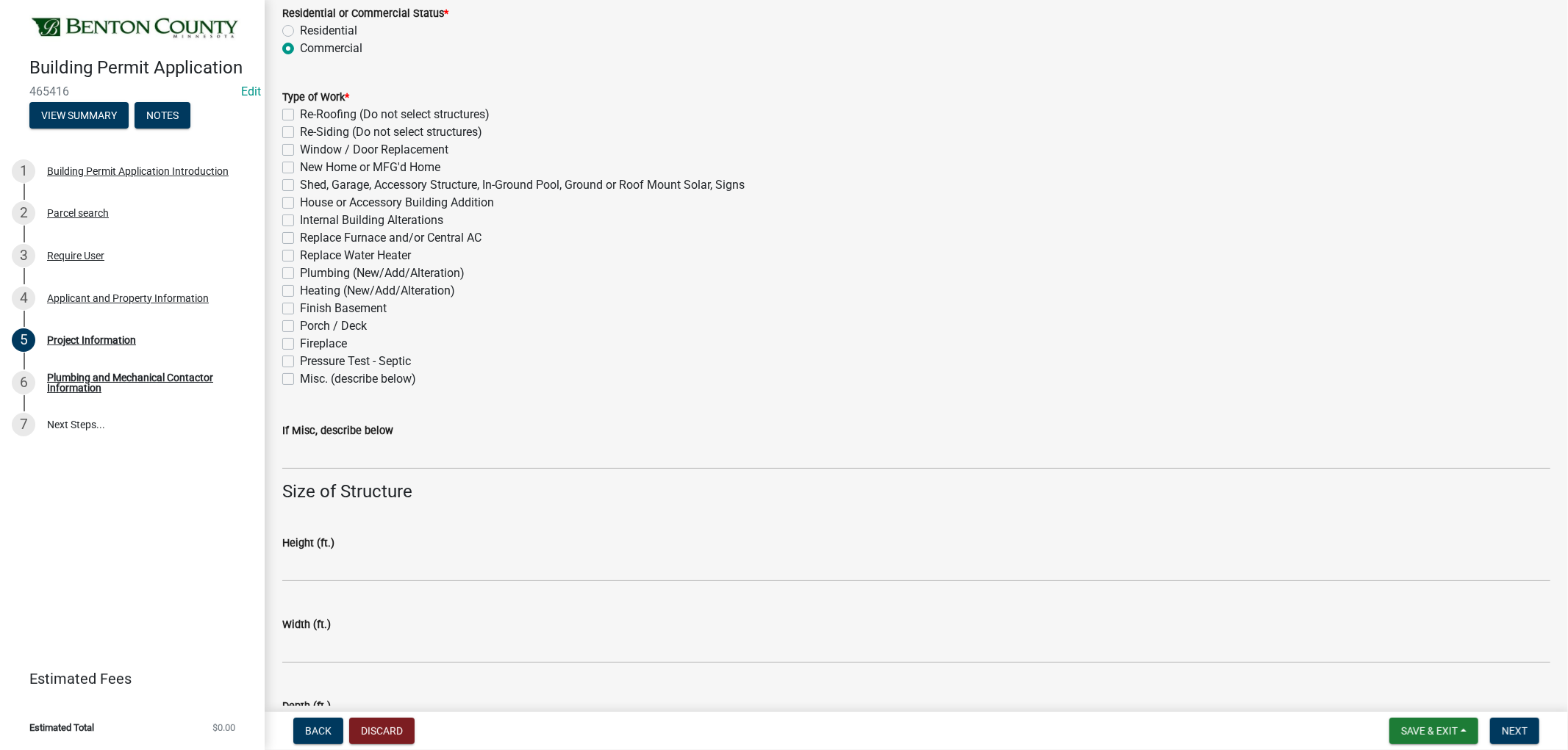
click at [295, 205] on div "House or Accessory Building Addition" at bounding box center [916, 203] width 1268 height 18
click at [300, 202] on label "House or Accessory Building Addition" at bounding box center [396, 203] width 195 height 18
click at [300, 202] on input "House or Accessory Building Addition" at bounding box center [304, 199] width 9 height 9
checkbox input "true"
checkbox input "false"
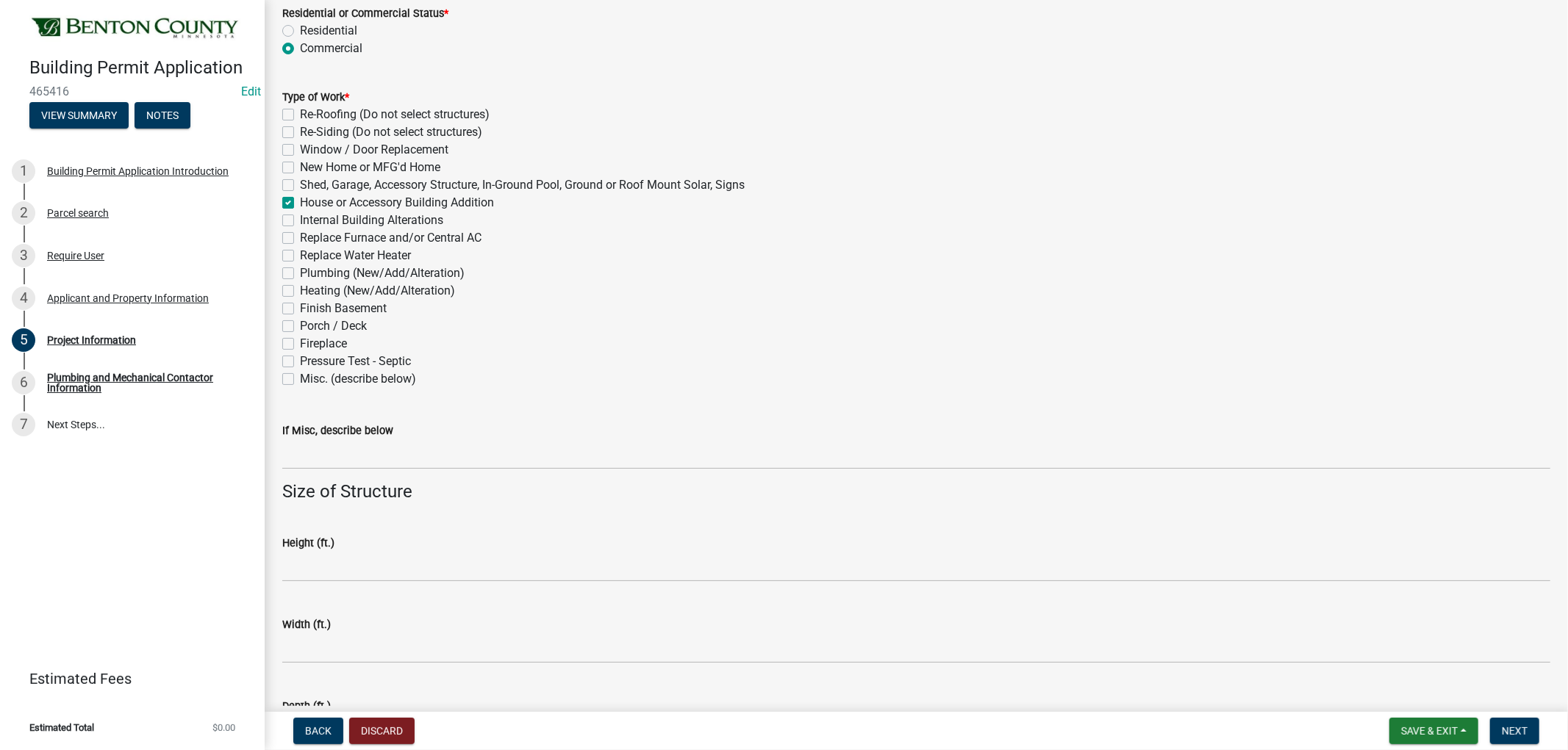
checkbox input "false"
checkbox input "true"
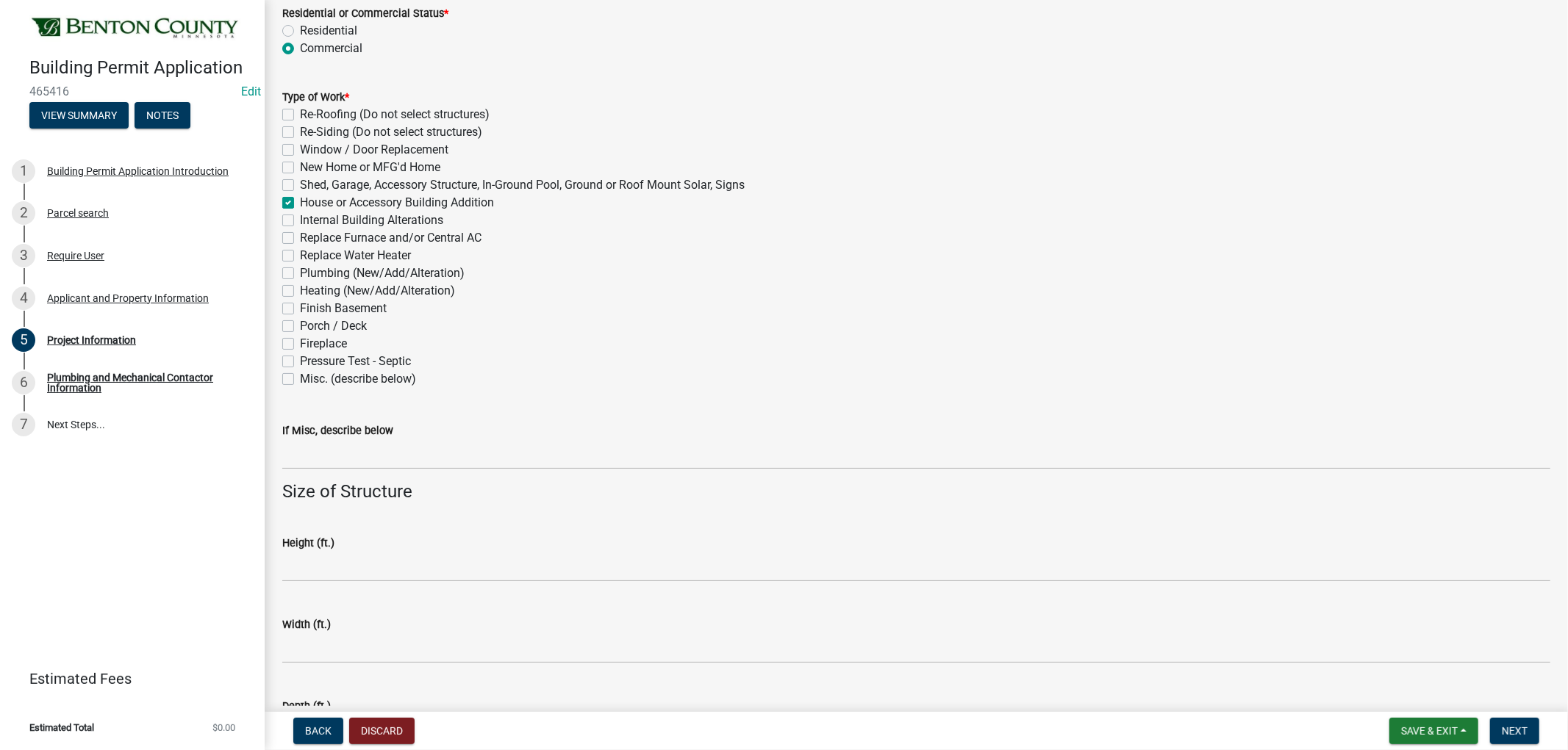
checkbox input "false"
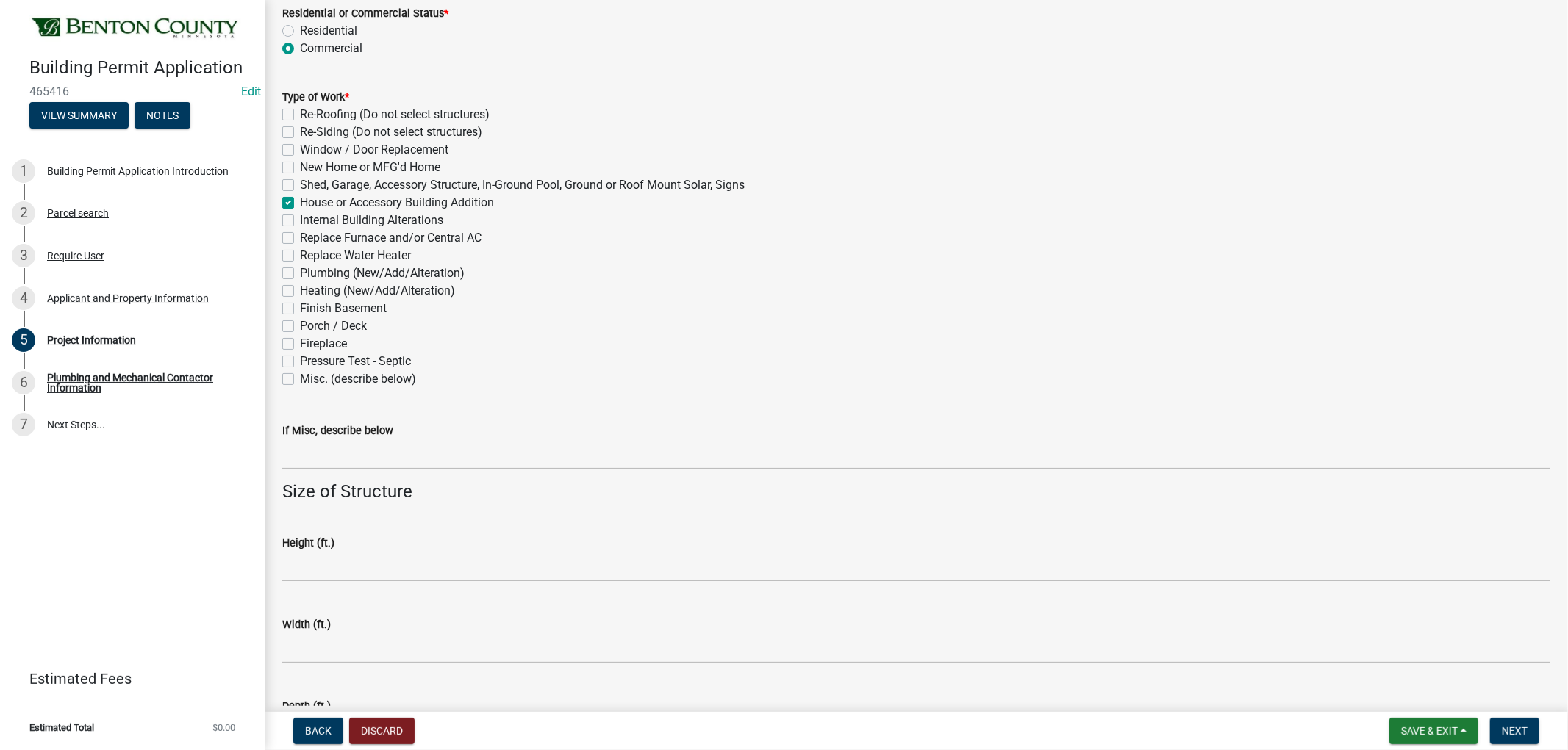
checkbox input "false"
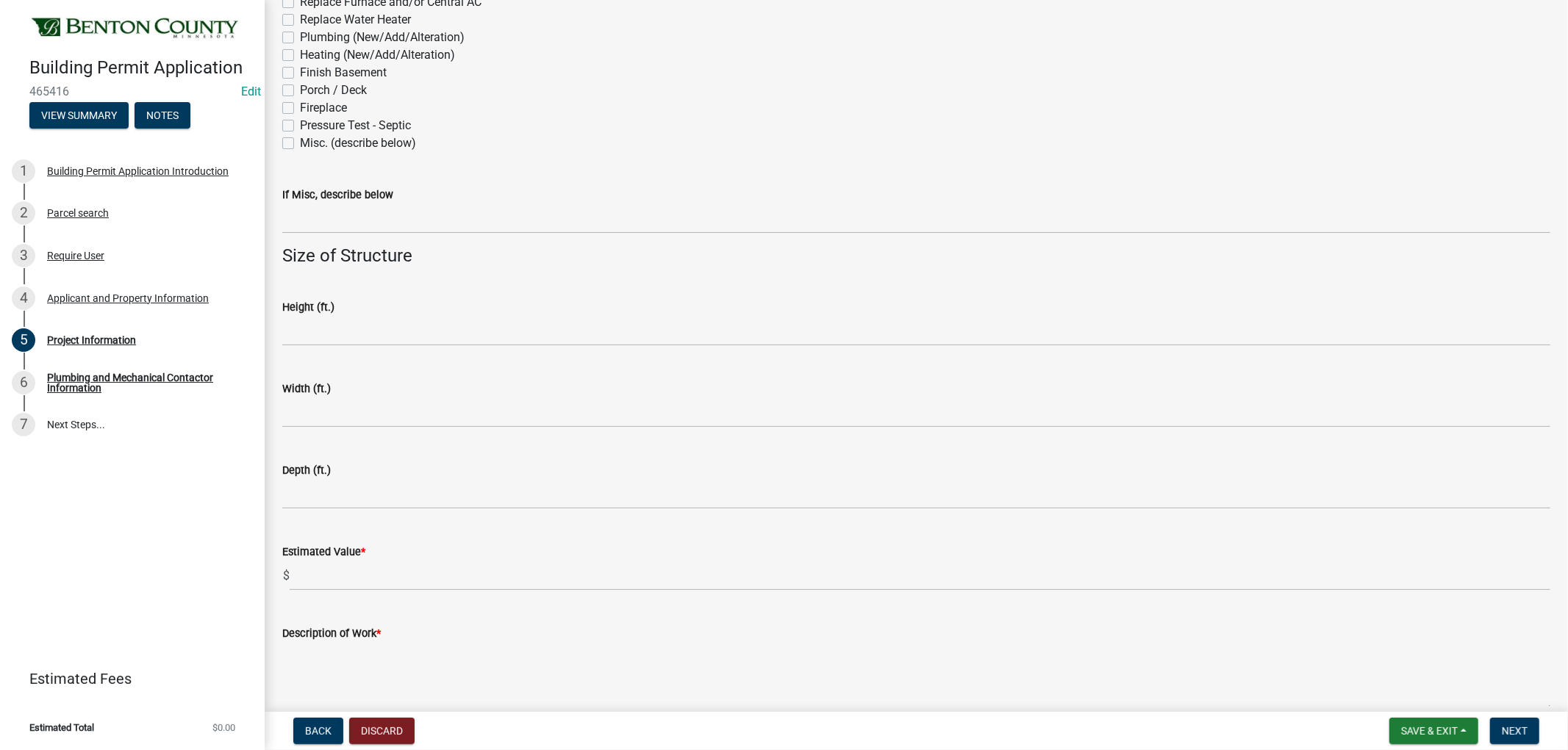
scroll to position [734, 0]
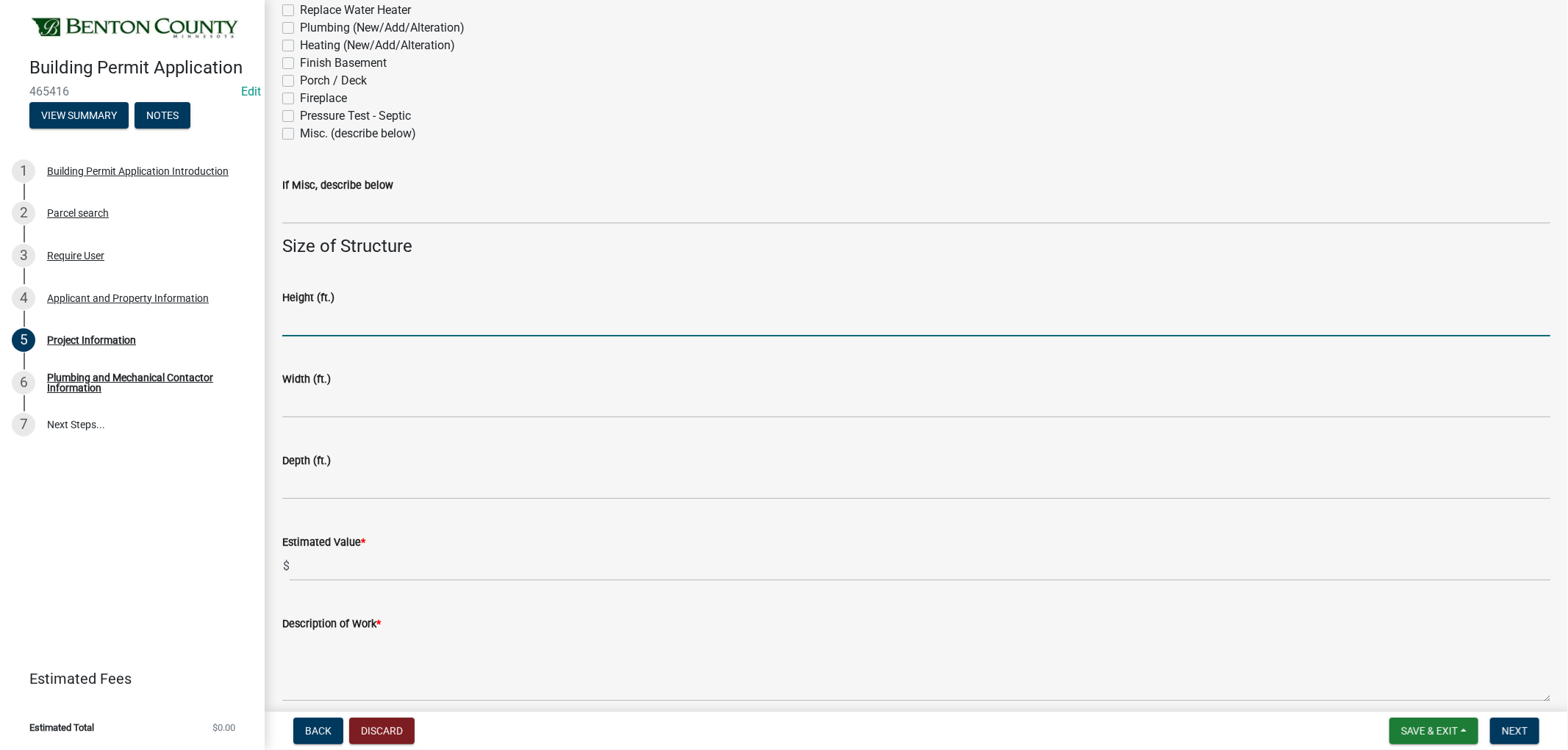
click at [297, 317] on input "text" at bounding box center [916, 322] width 1268 height 30
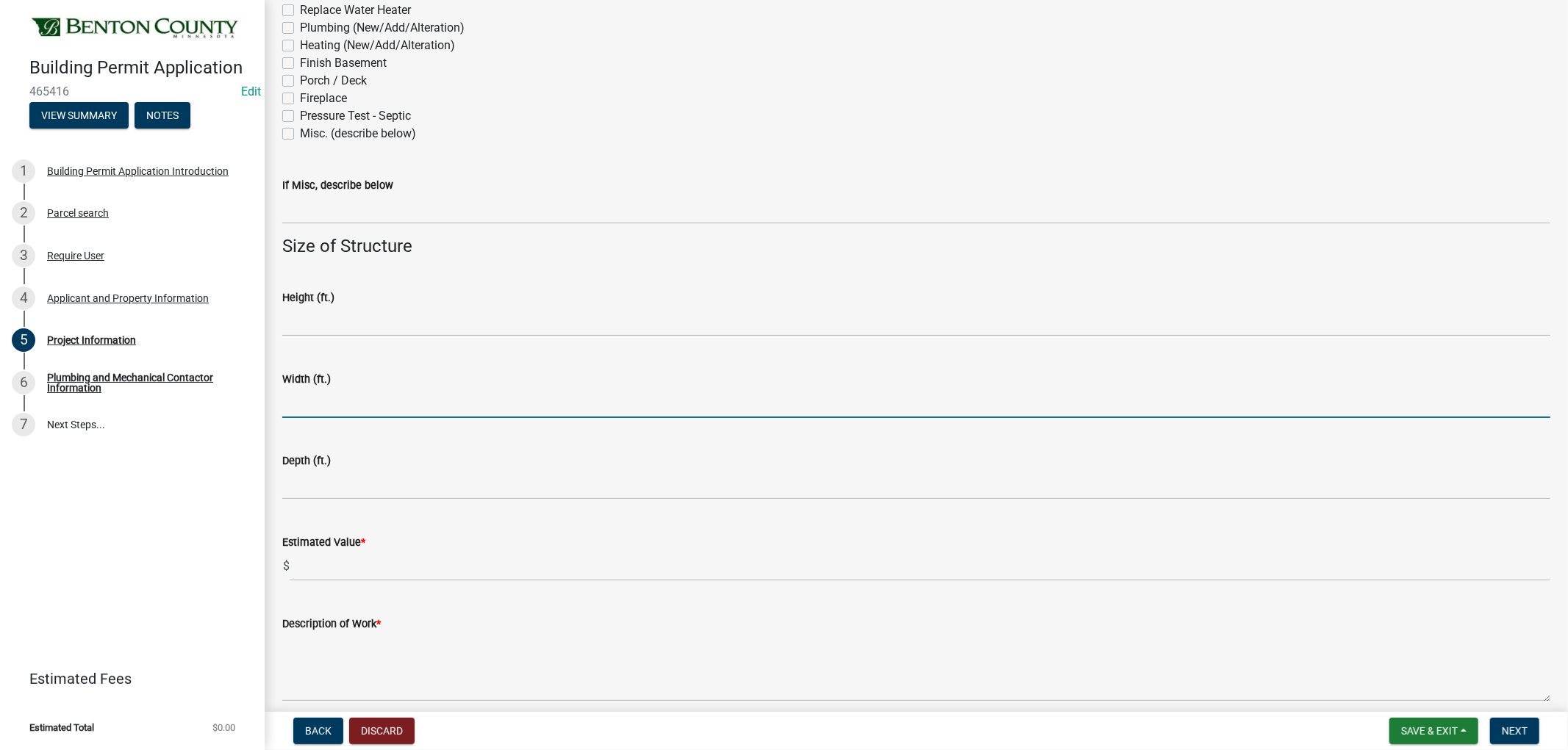
click at [298, 404] on input "text" at bounding box center [916, 403] width 1268 height 30
type input "123"
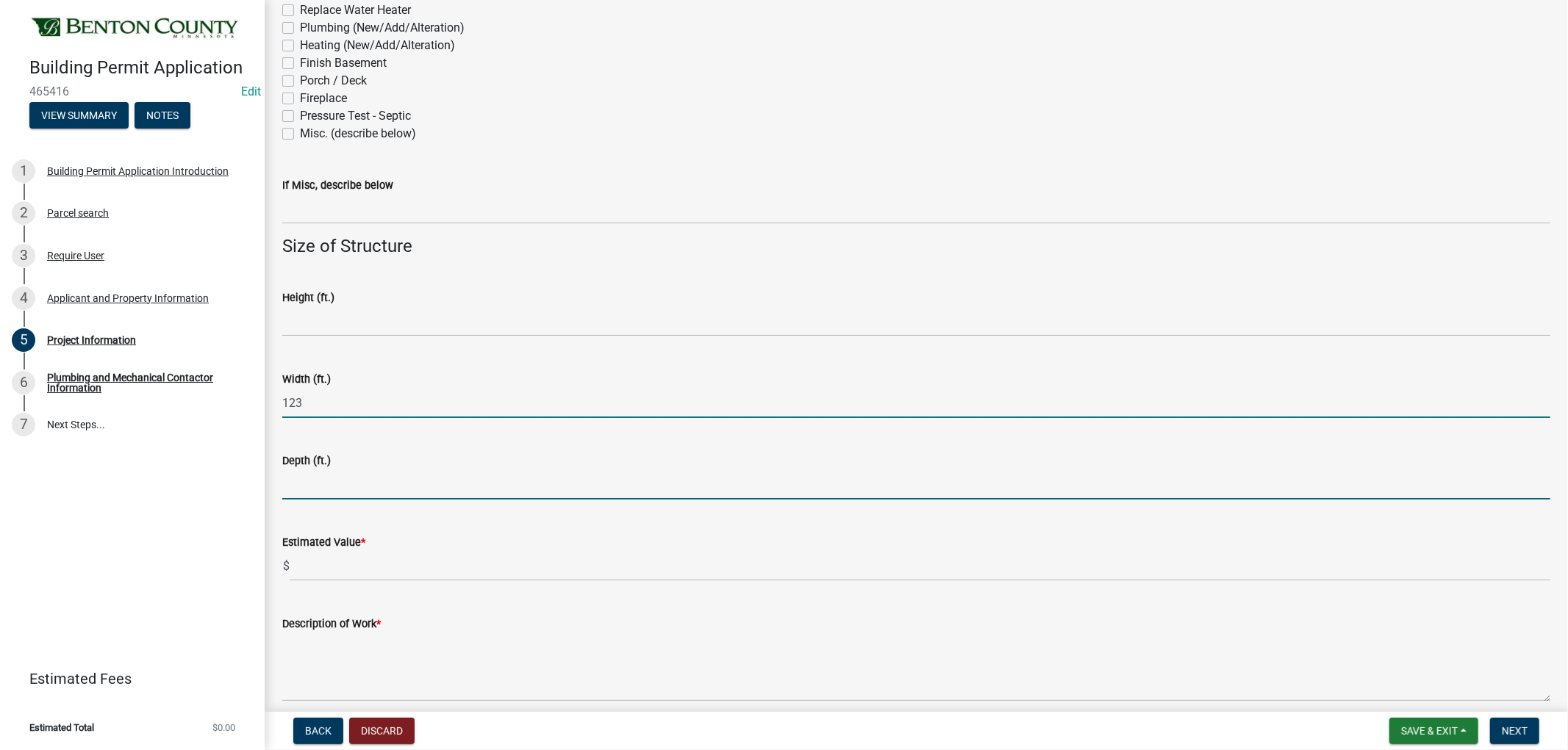
click at [317, 488] on input "text" at bounding box center [916, 485] width 1268 height 30
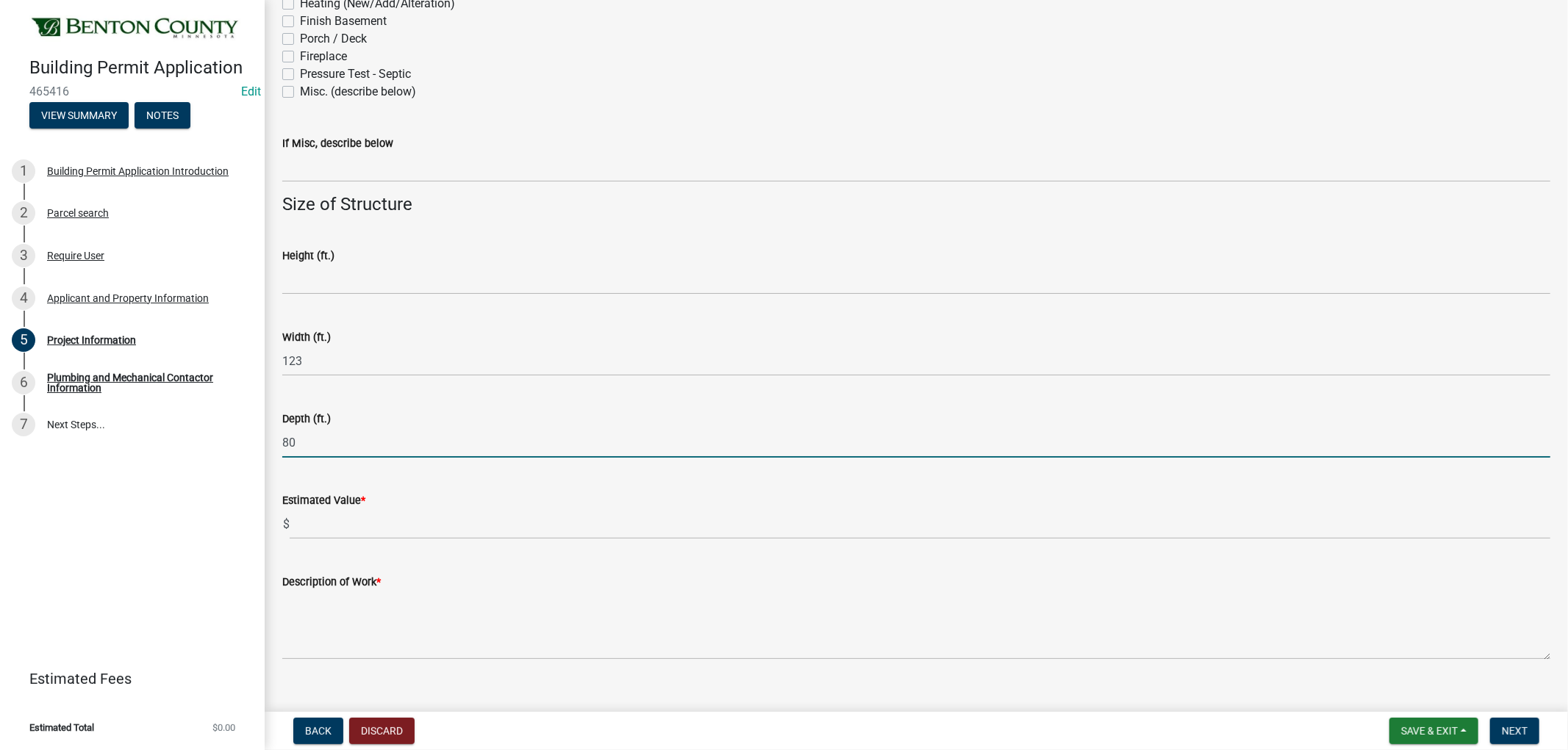
scroll to position [799, 0]
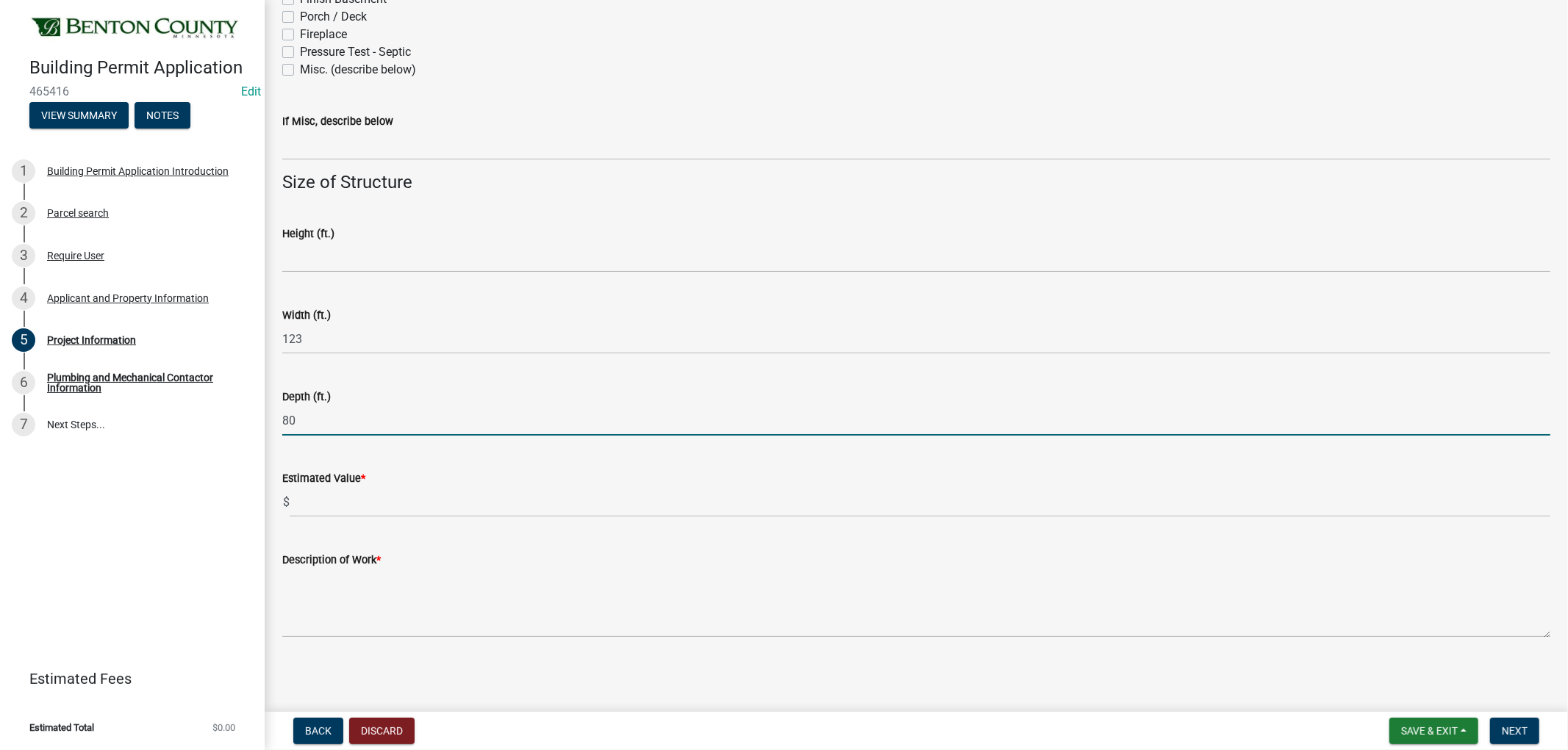
type input "80"
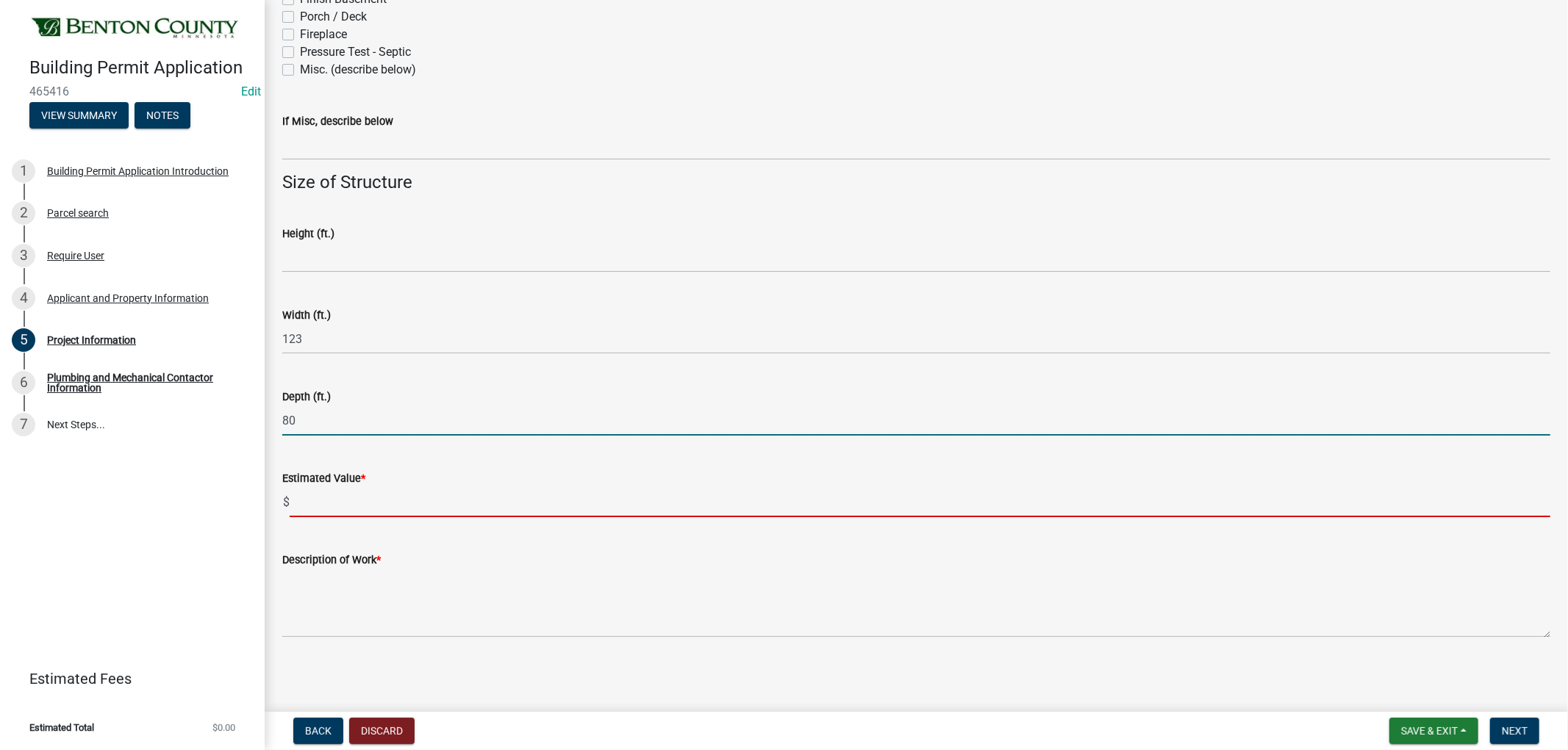
click at [339, 498] on input "text" at bounding box center [920, 502] width 1261 height 30
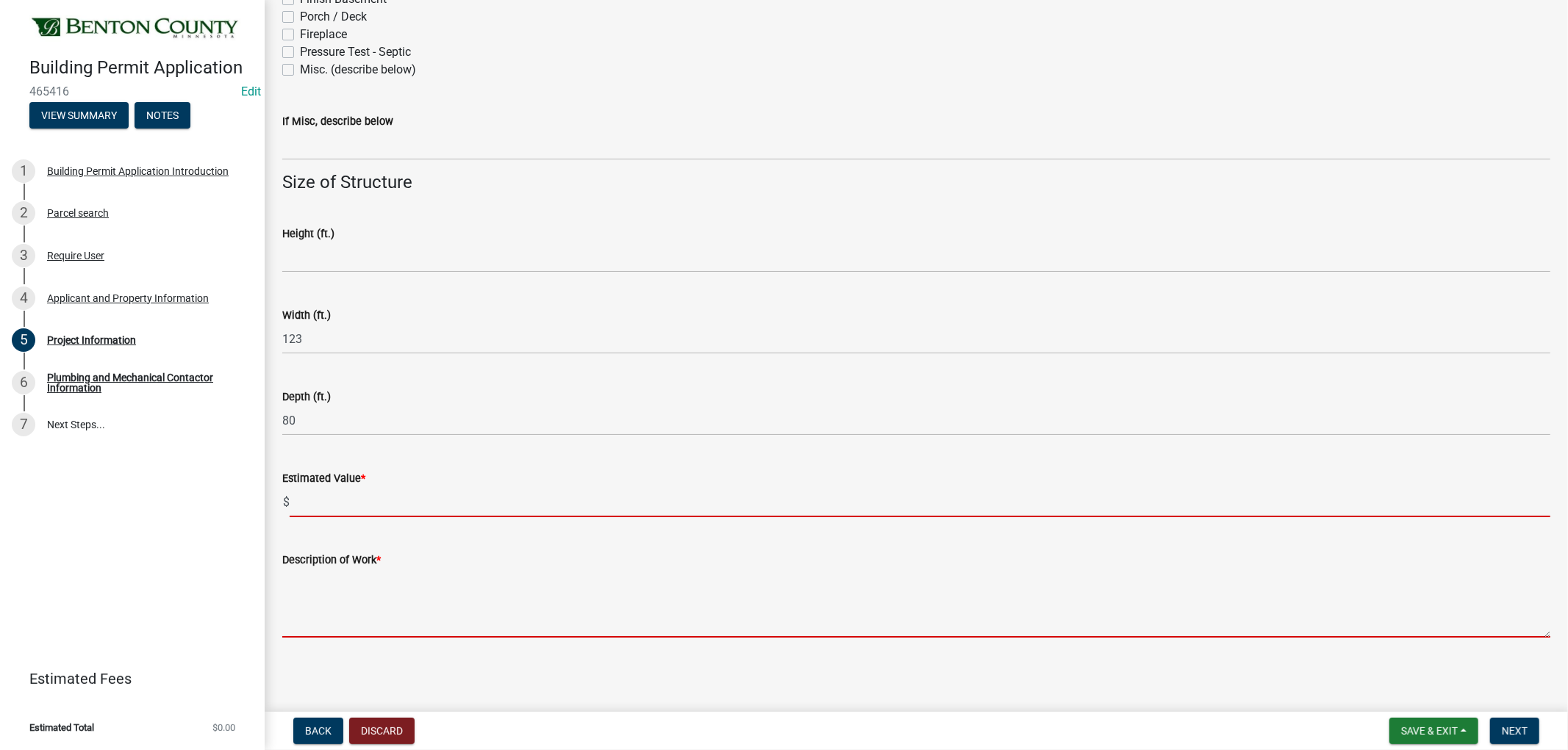
click at [328, 618] on textarea "Description of Work *" at bounding box center [916, 603] width 1268 height 69
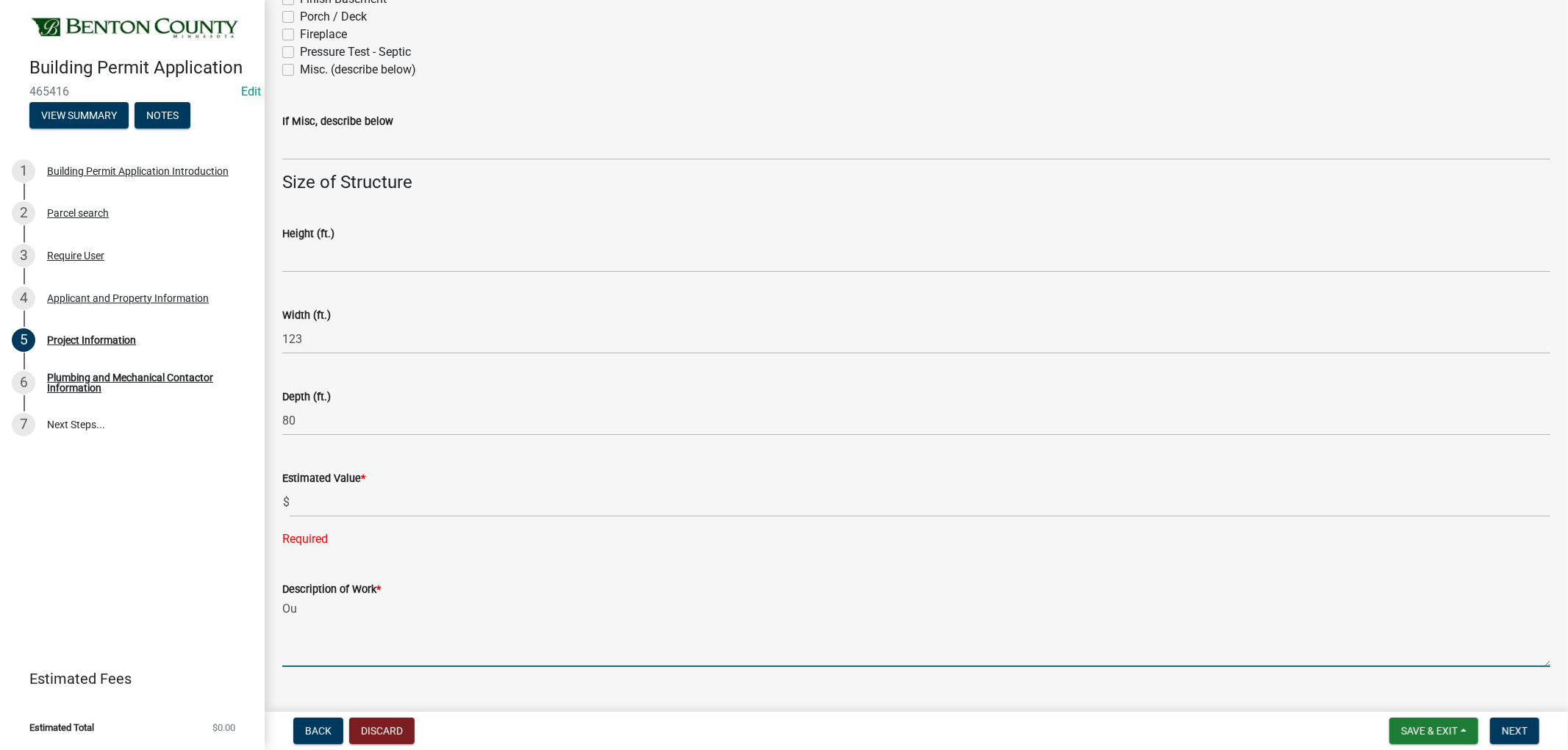
type textarea "O"
type textarea "Truck Storage and Loading Docks Storage Building"
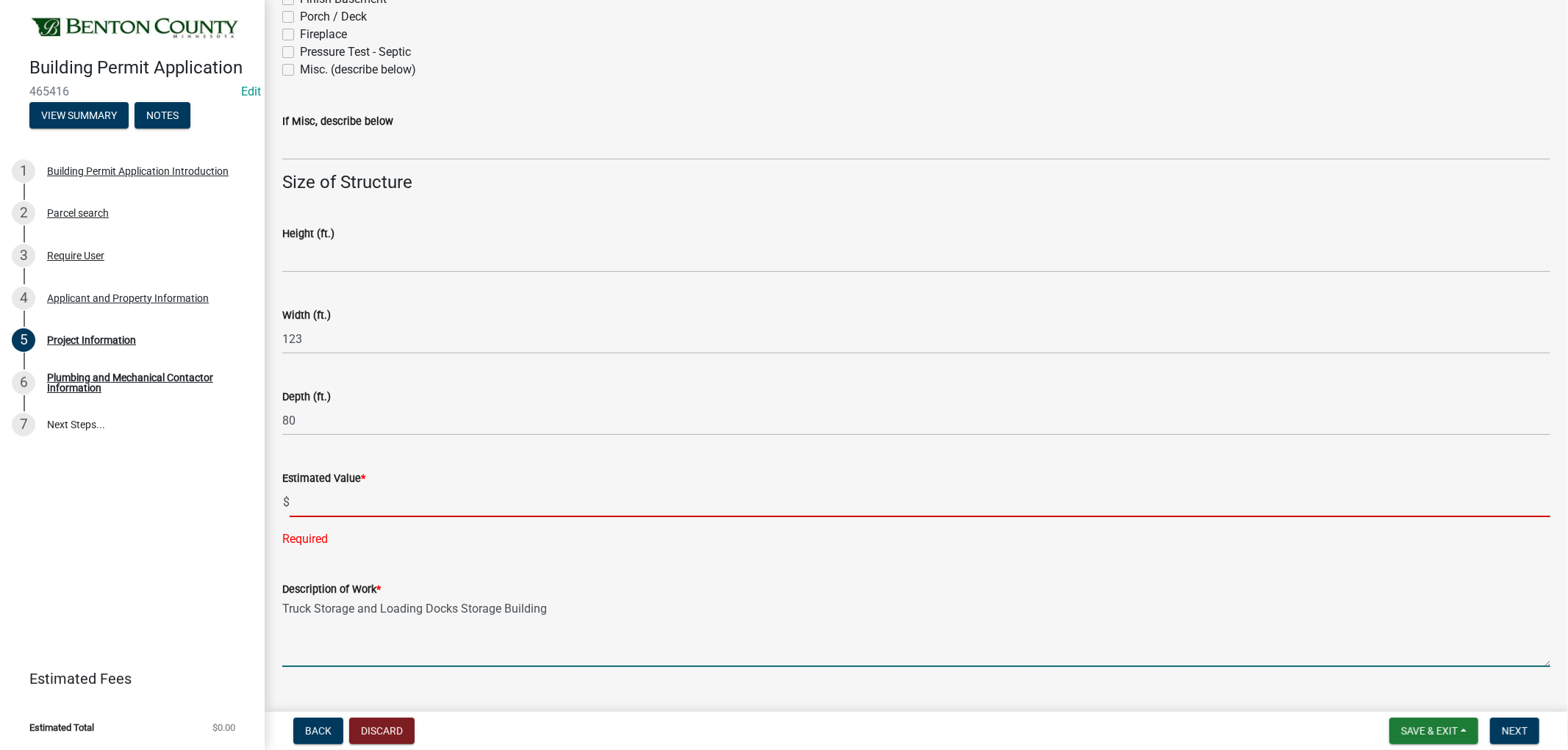
click at [354, 498] on input "text" at bounding box center [920, 502] width 1261 height 30
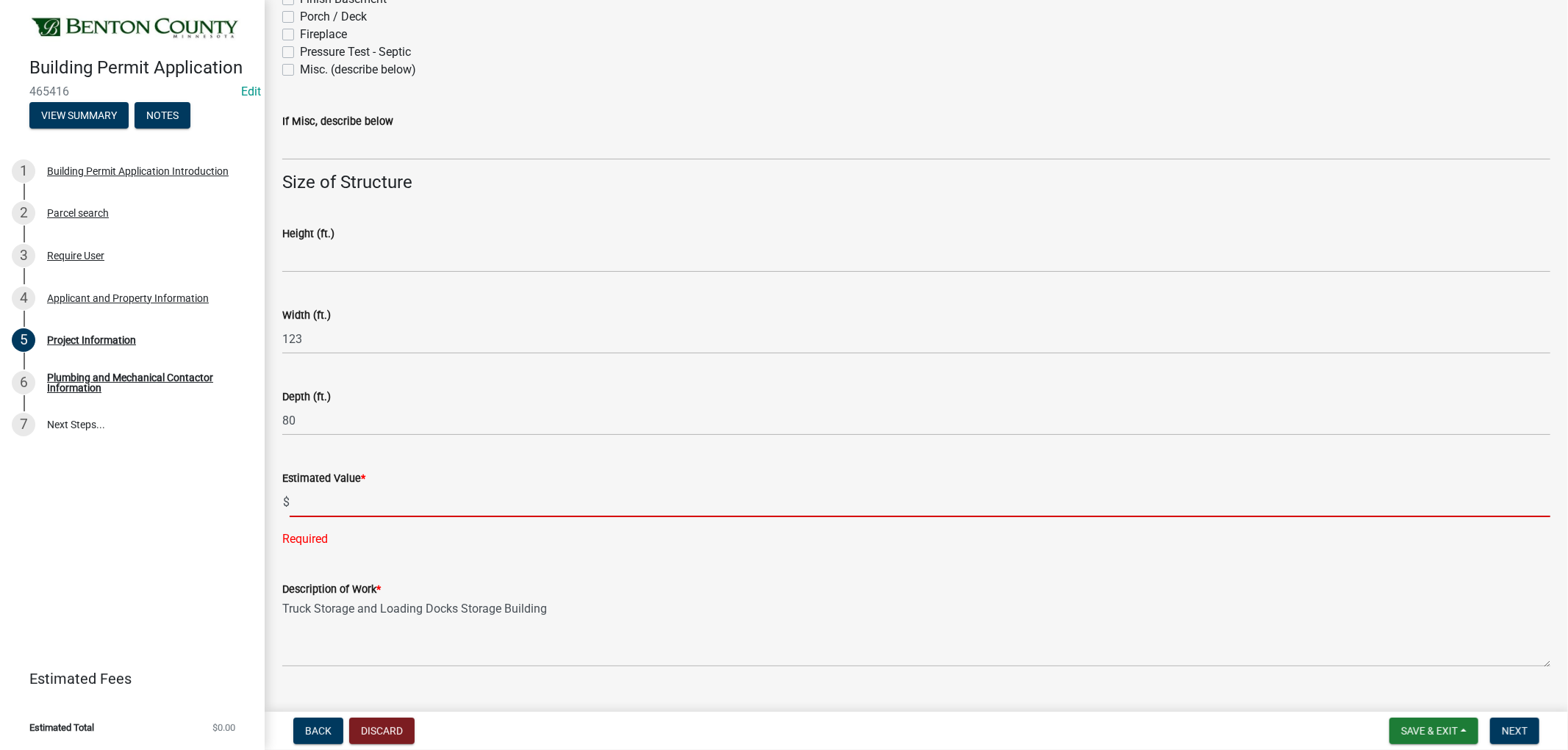
scroll to position [828, 0]
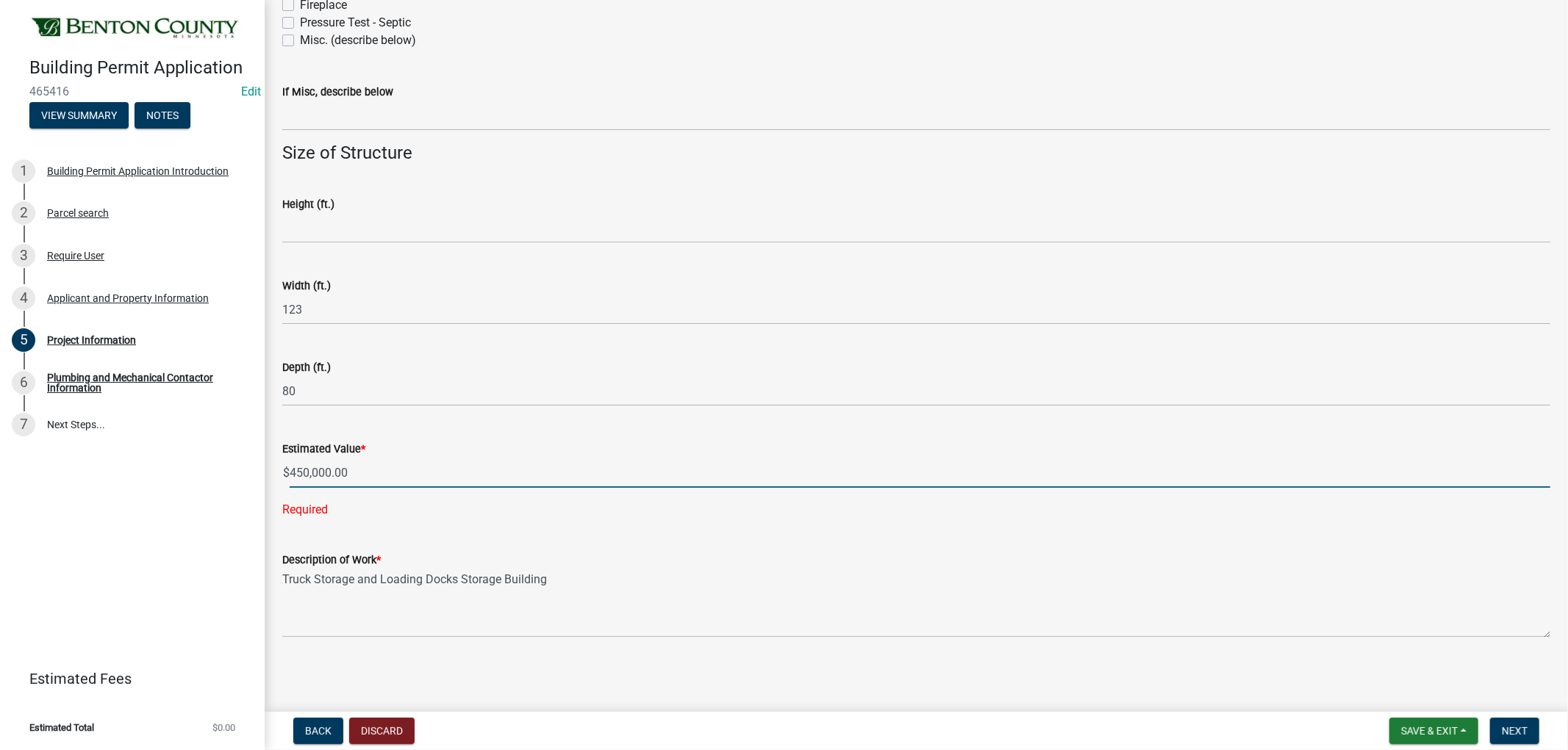
type input "450000"
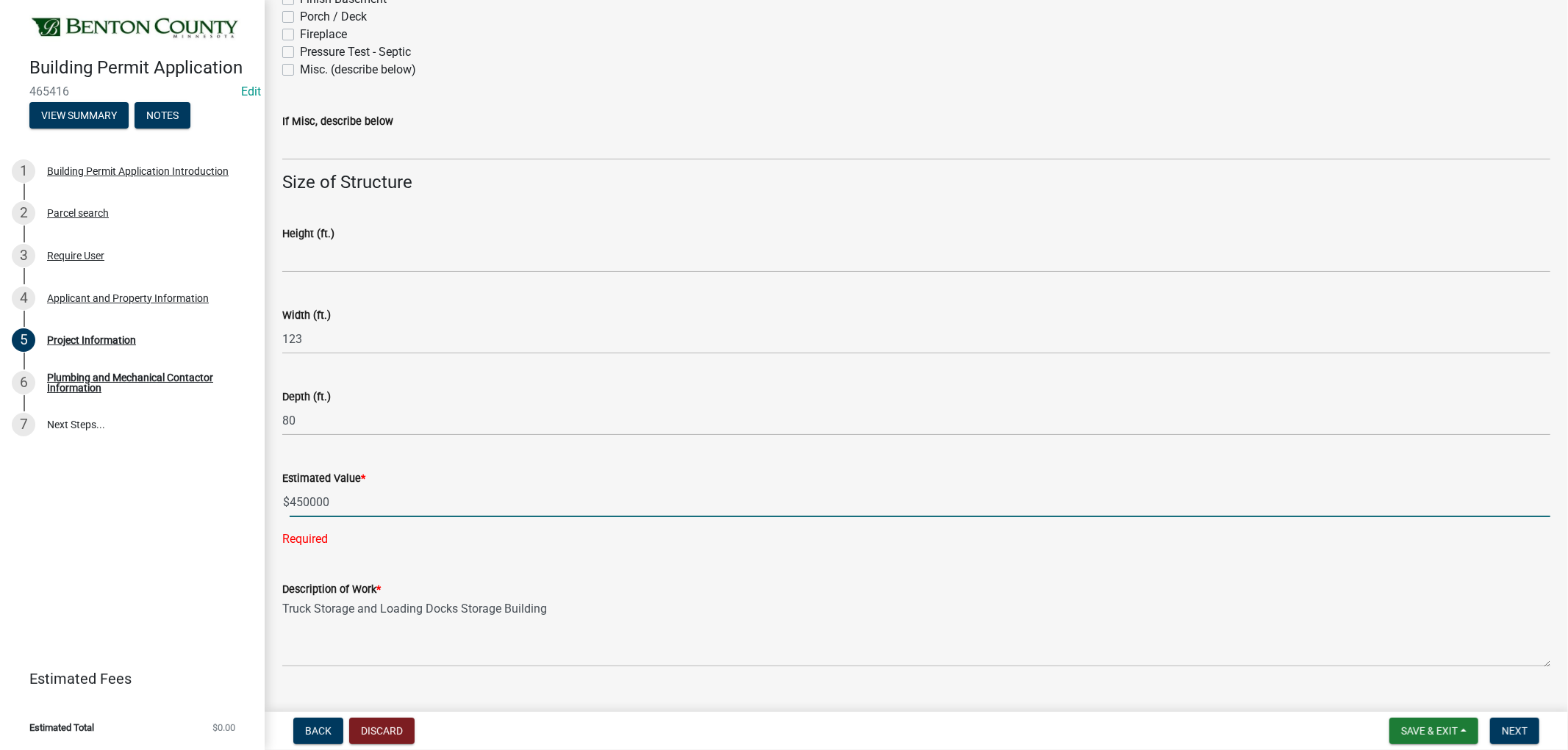
click at [954, 524] on wm-data-entity-input "Estimated Value * $ 450000 Required" at bounding box center [916, 504] width 1268 height 111
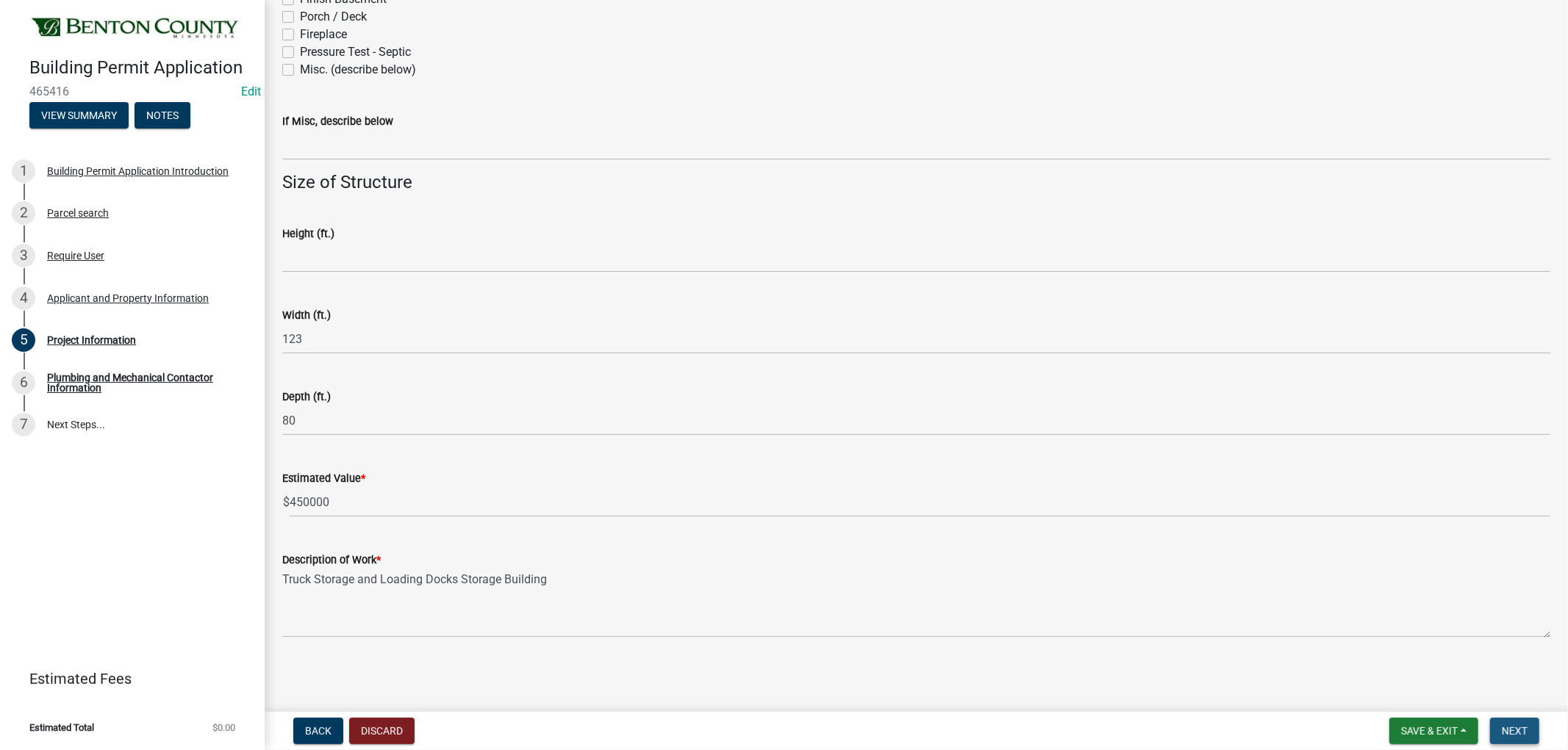
click at [1518, 728] on span "Next" at bounding box center [1515, 731] width 26 height 12
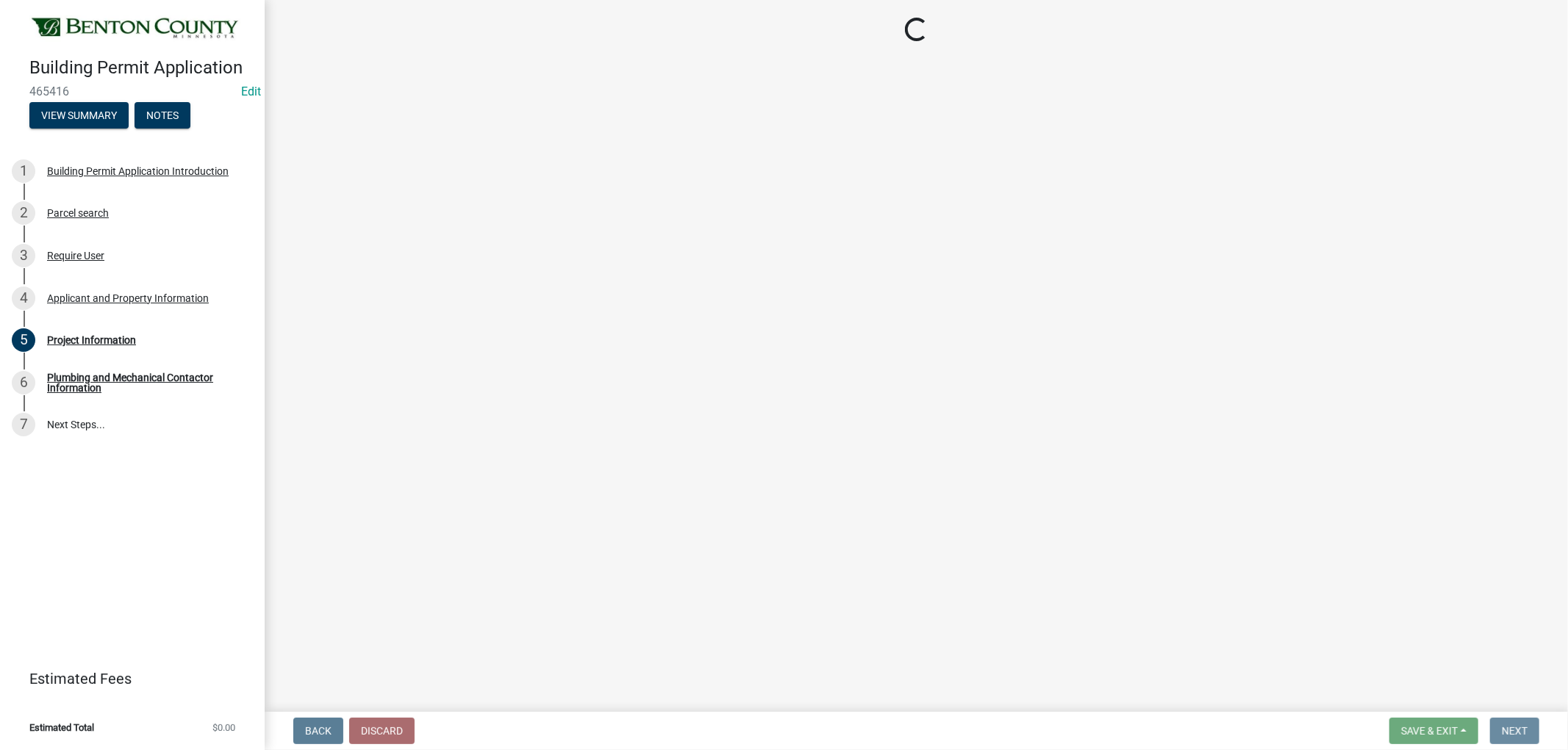
scroll to position [0, 0]
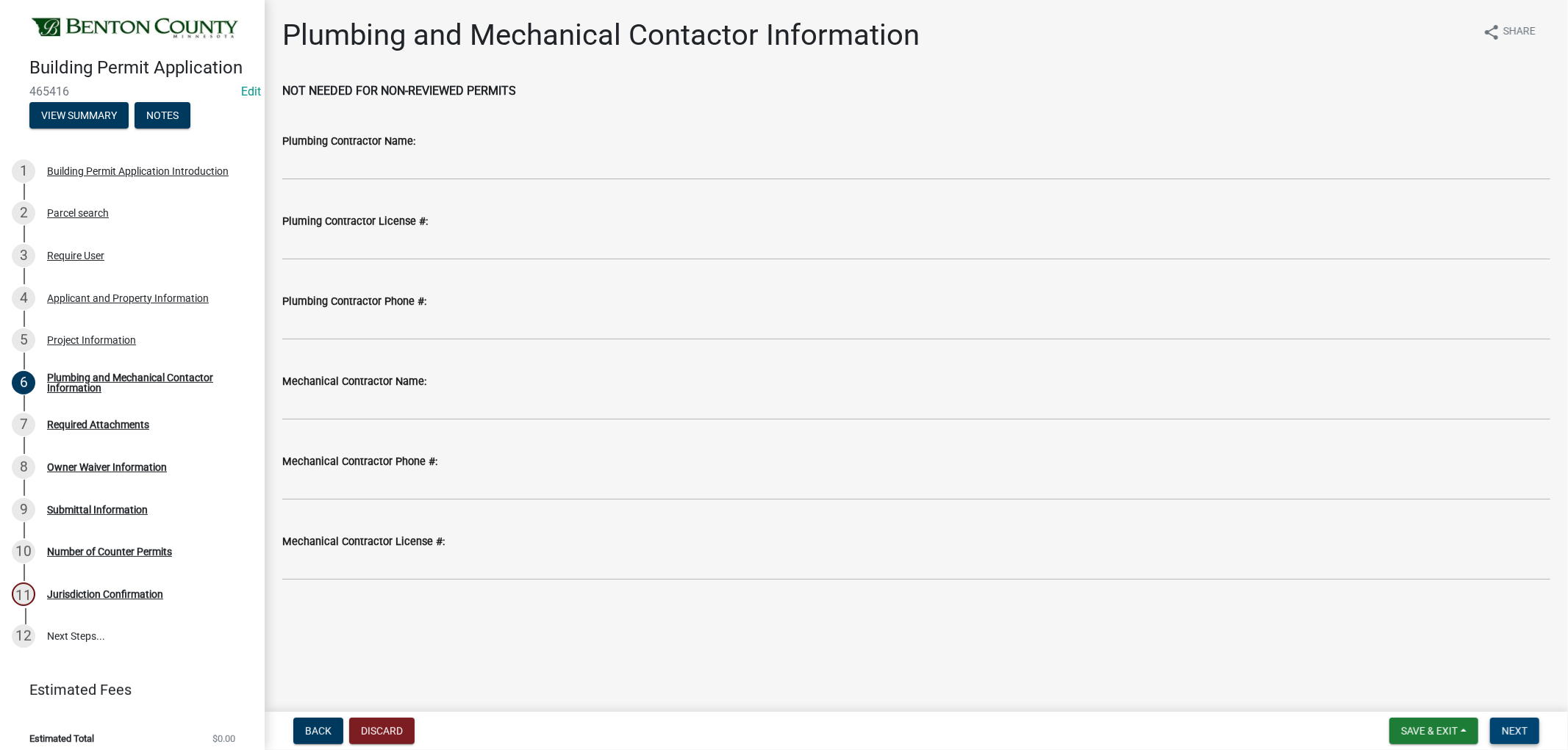
click at [1530, 721] on button "Next" at bounding box center [1514, 731] width 49 height 27
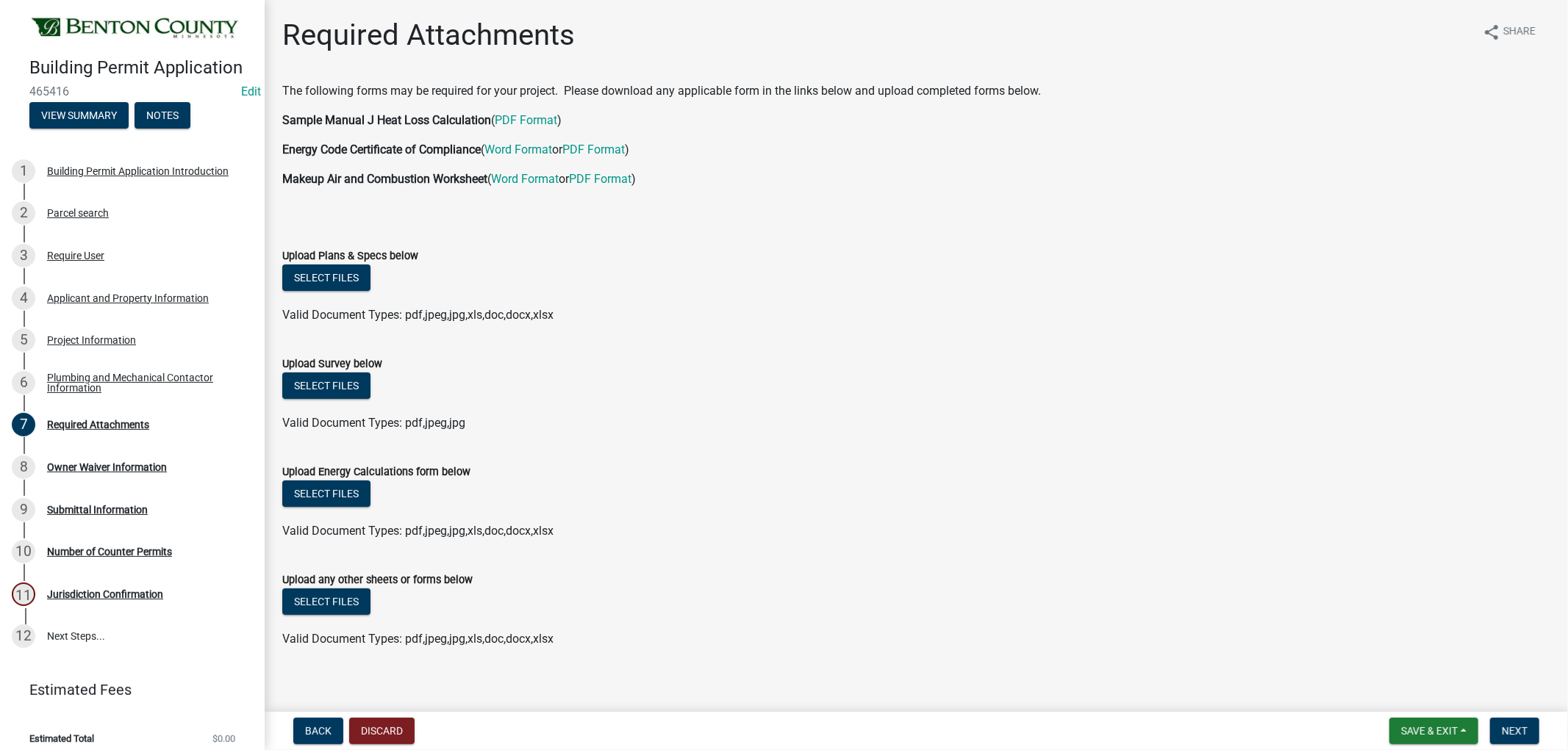
scroll to position [12, 0]
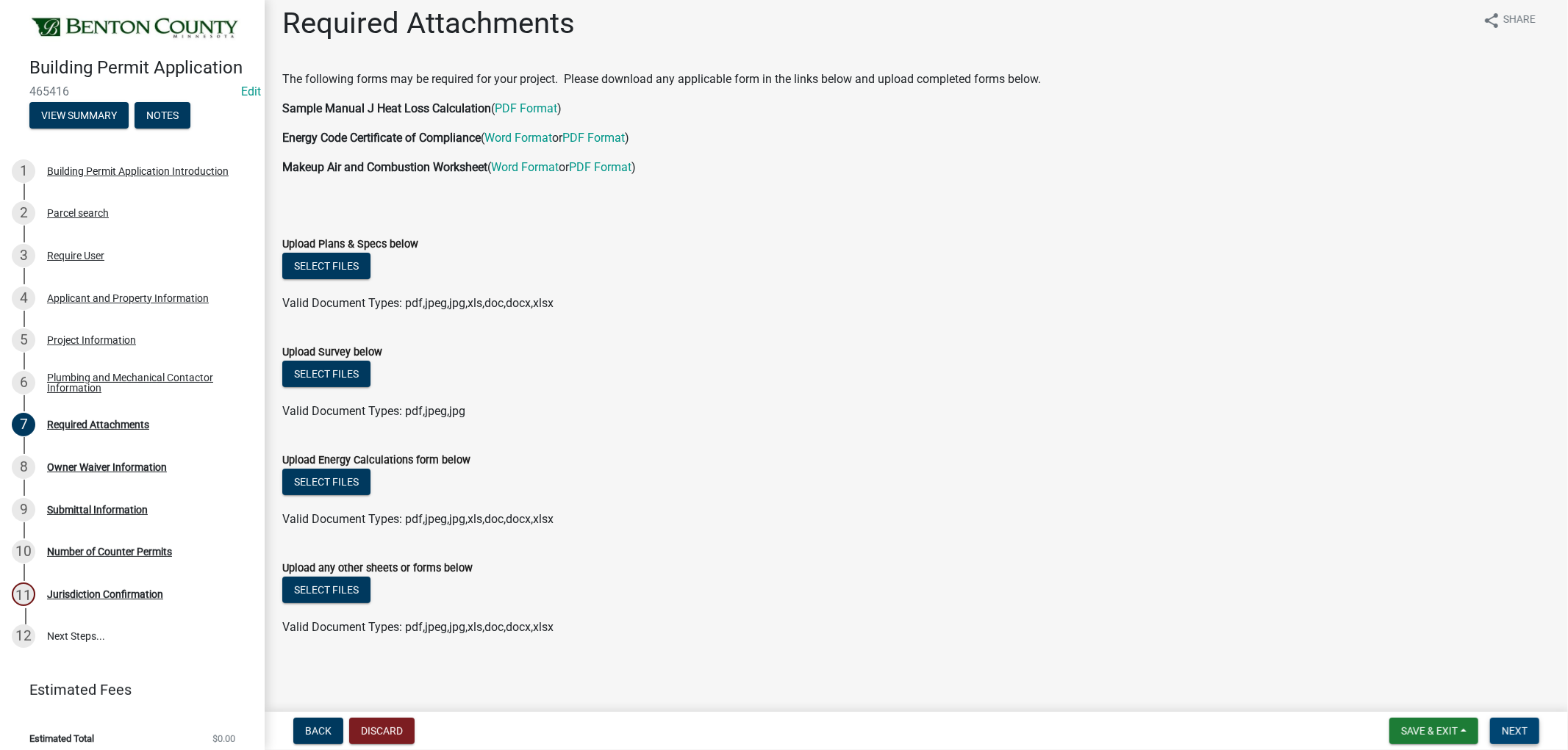
click at [1529, 732] on button "Next" at bounding box center [1514, 731] width 49 height 27
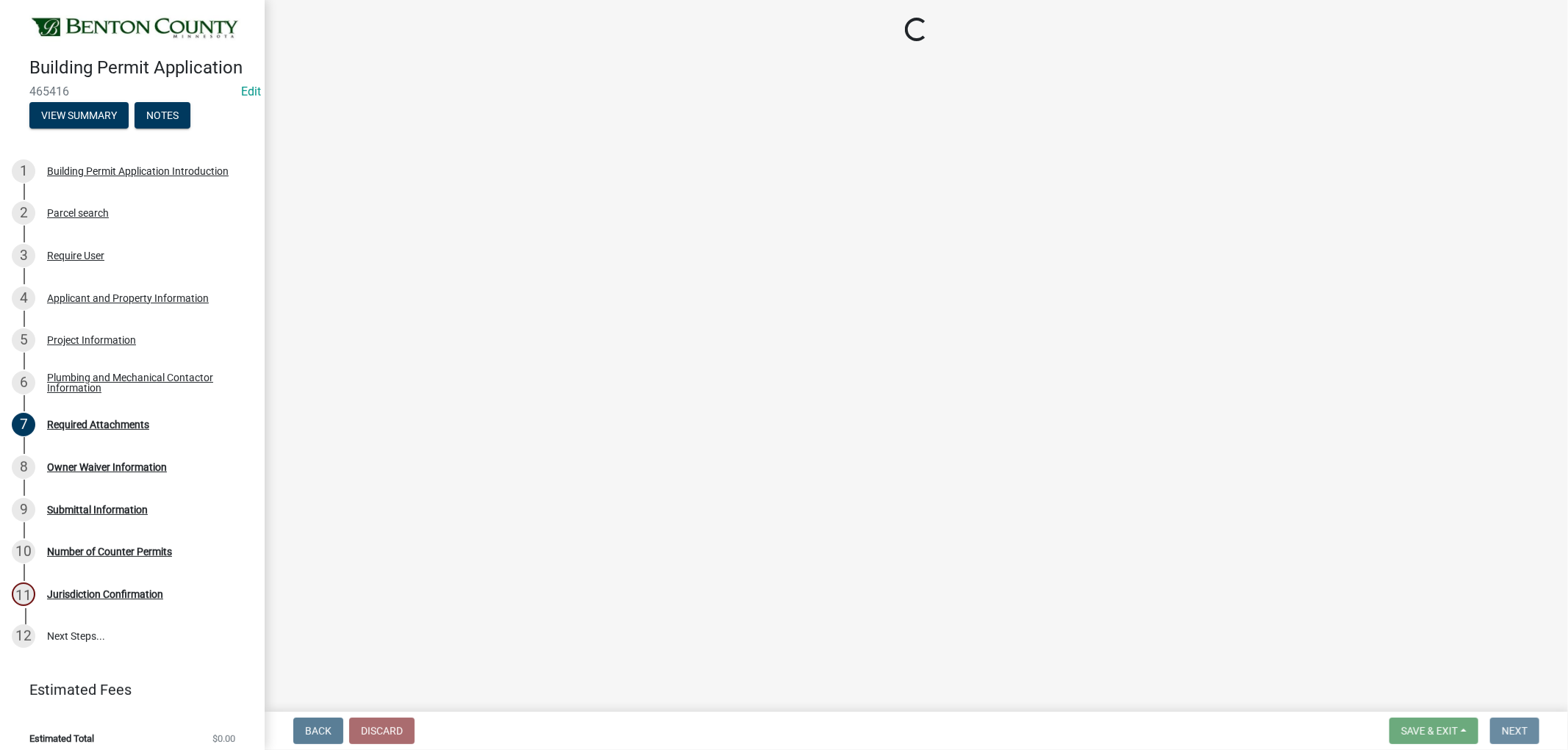
scroll to position [0, 0]
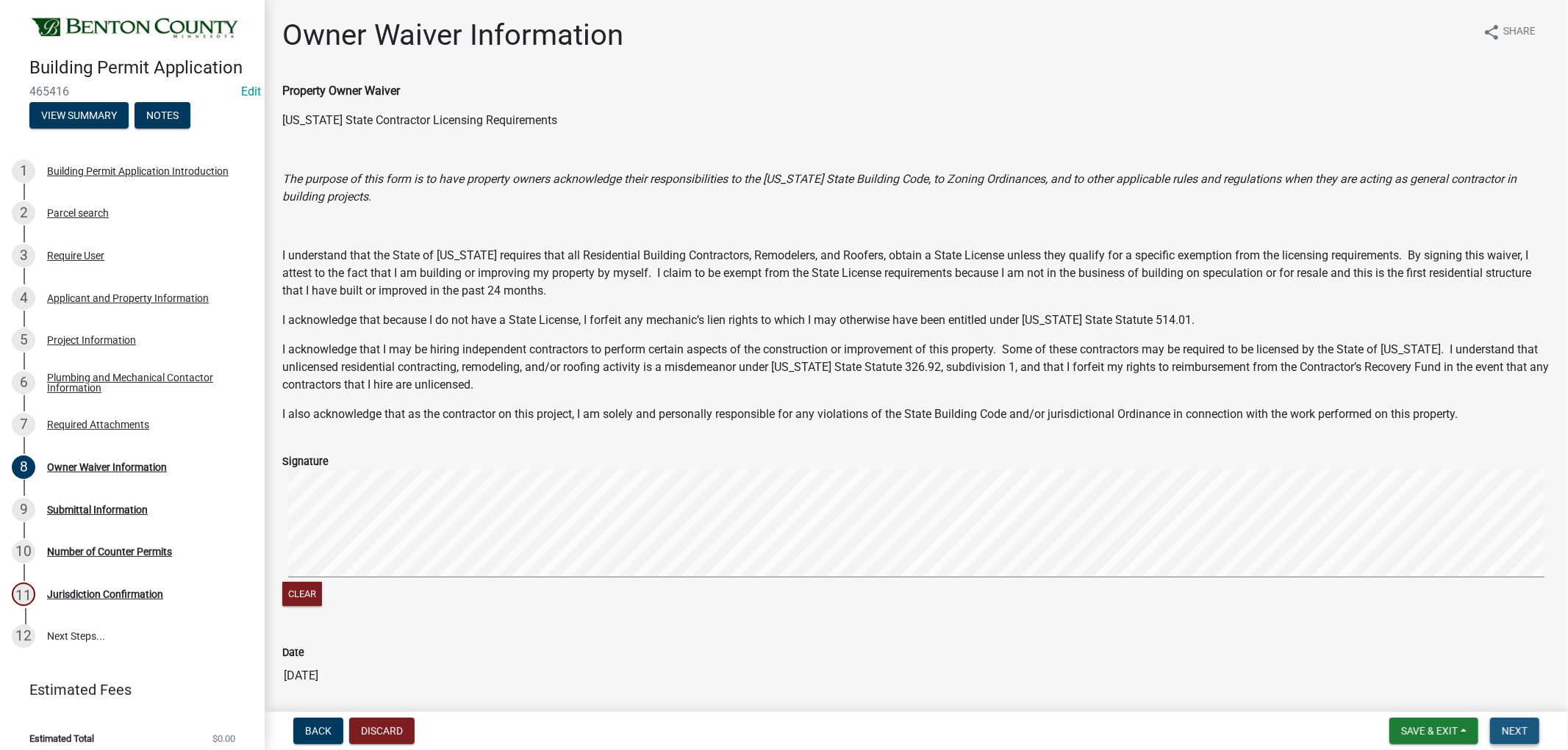
click at [1519, 730] on span "Next" at bounding box center [1515, 731] width 26 height 12
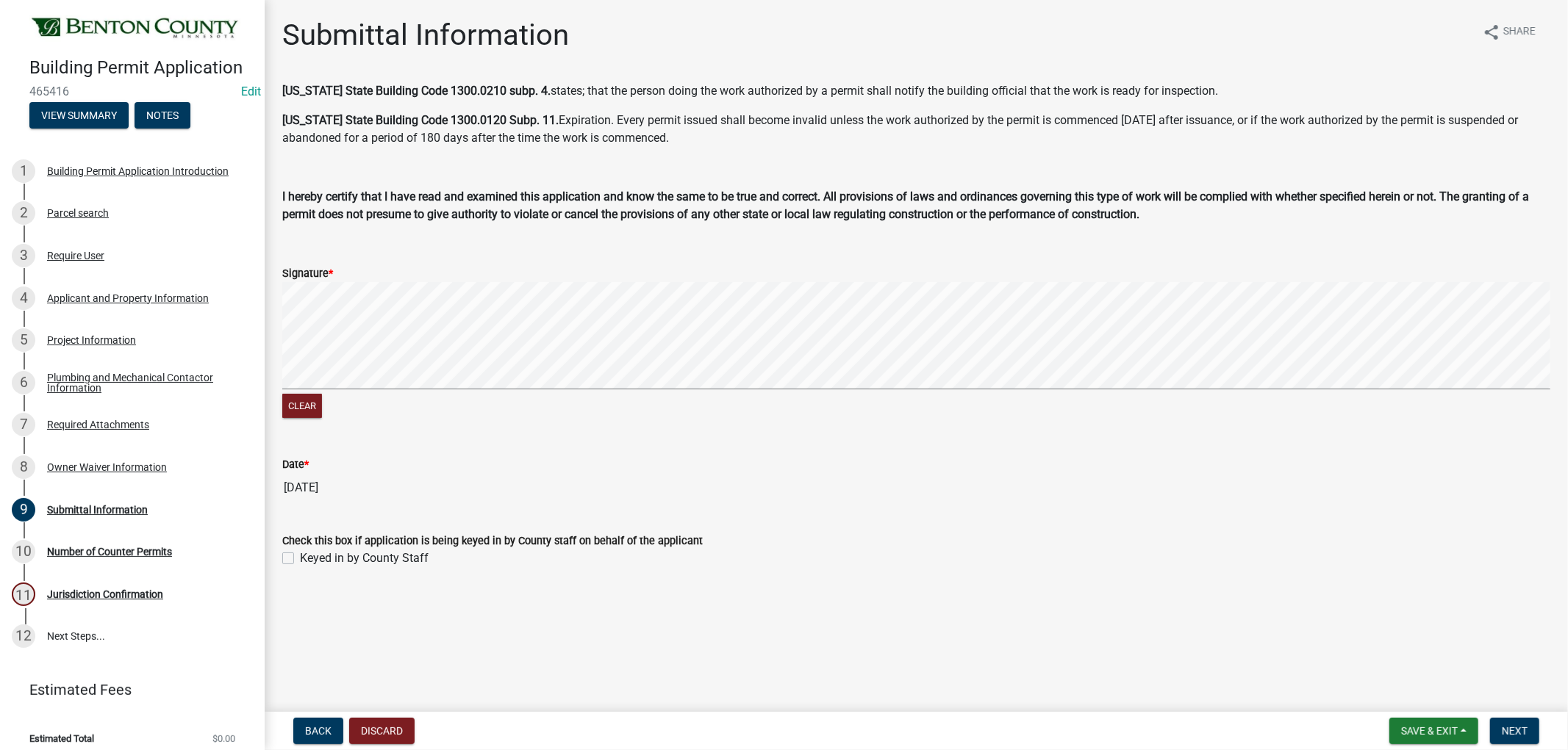
click at [289, 557] on div "Check this box if application is being keyed in by County staff on behalf of th…" at bounding box center [916, 540] width 1291 height 53
click at [300, 558] on label "Keyed in by County Staff" at bounding box center [364, 558] width 129 height 18
click at [300, 558] on input "Keyed in by County Staff" at bounding box center [304, 555] width 9 height 9
checkbox input "true"
click at [1519, 721] on button "Next" at bounding box center [1514, 731] width 49 height 27
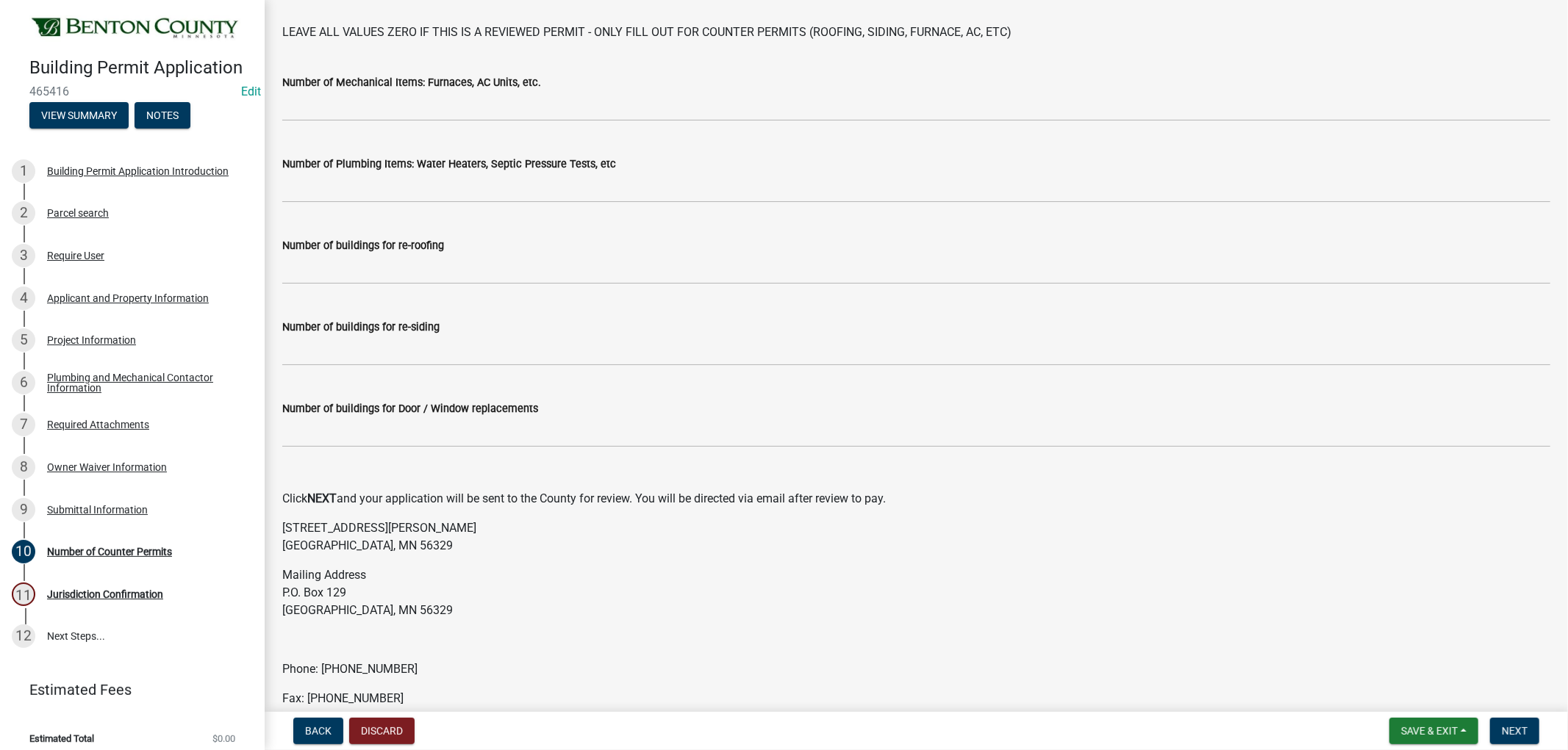
scroll to position [152, 0]
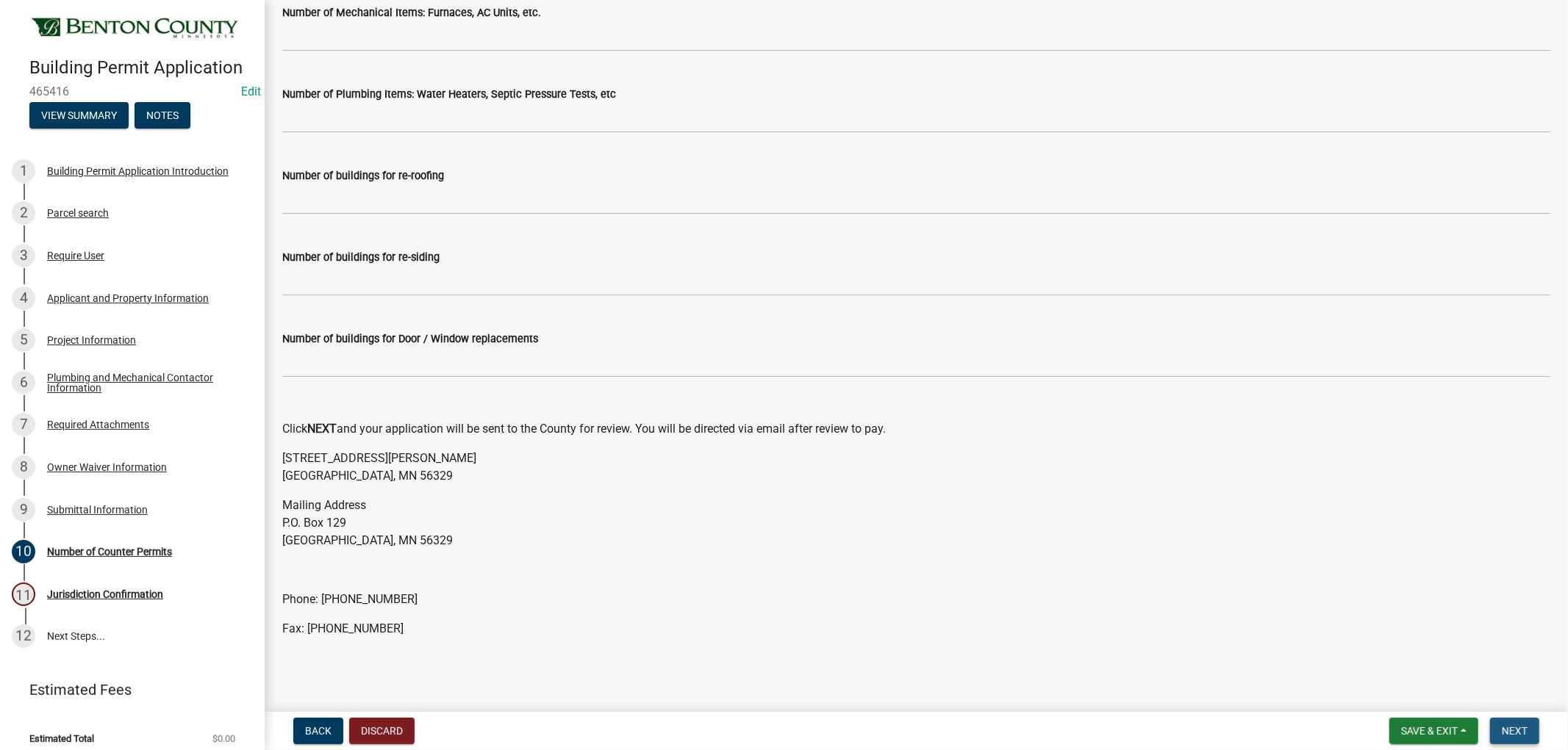
click at [1504, 726] on span "Next" at bounding box center [1515, 731] width 26 height 12
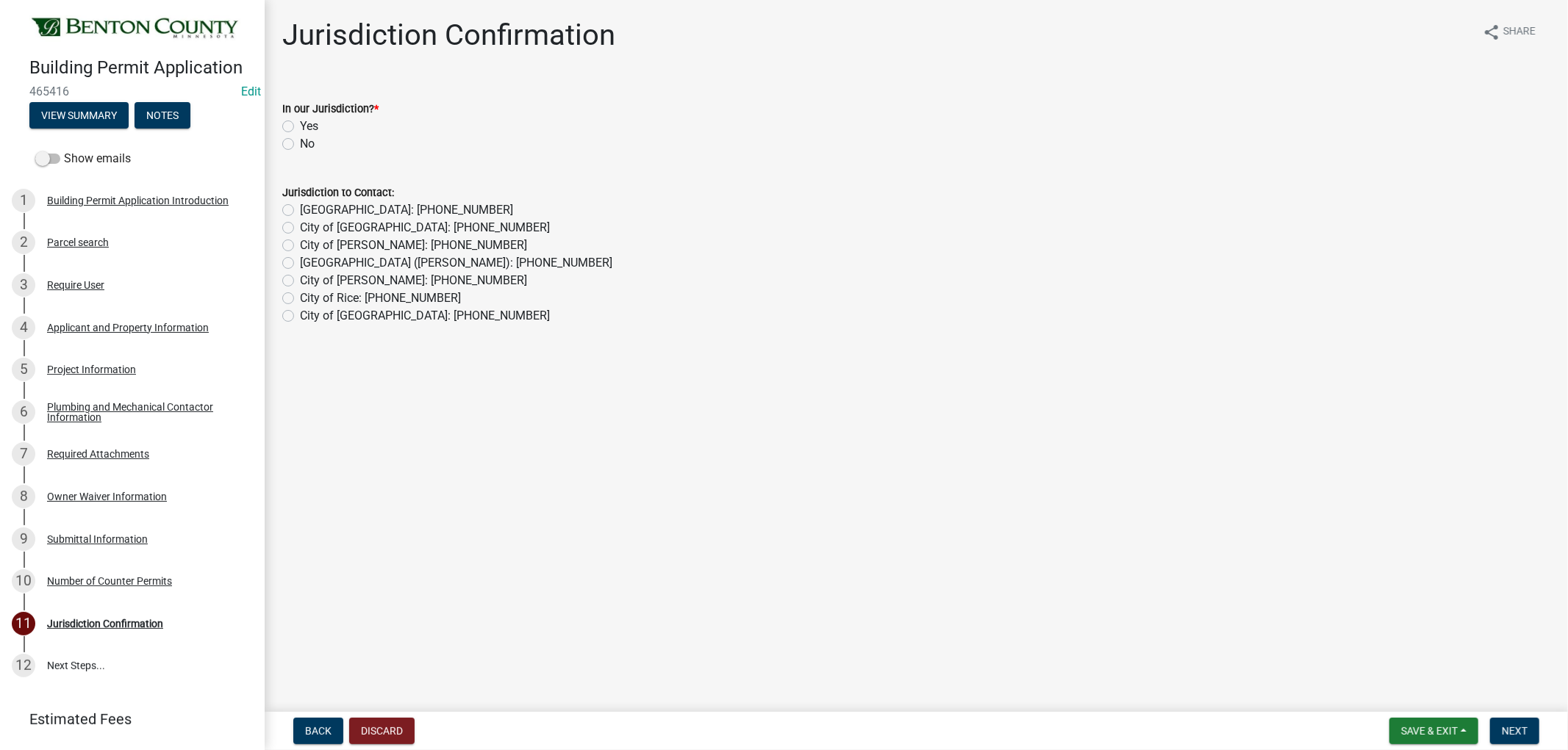
click at [300, 126] on label "Yes" at bounding box center [309, 126] width 18 height 18
click at [300, 126] on input "Yes" at bounding box center [304, 123] width 9 height 9
radio input "true"
click at [1519, 726] on span "Next" at bounding box center [1515, 731] width 26 height 12
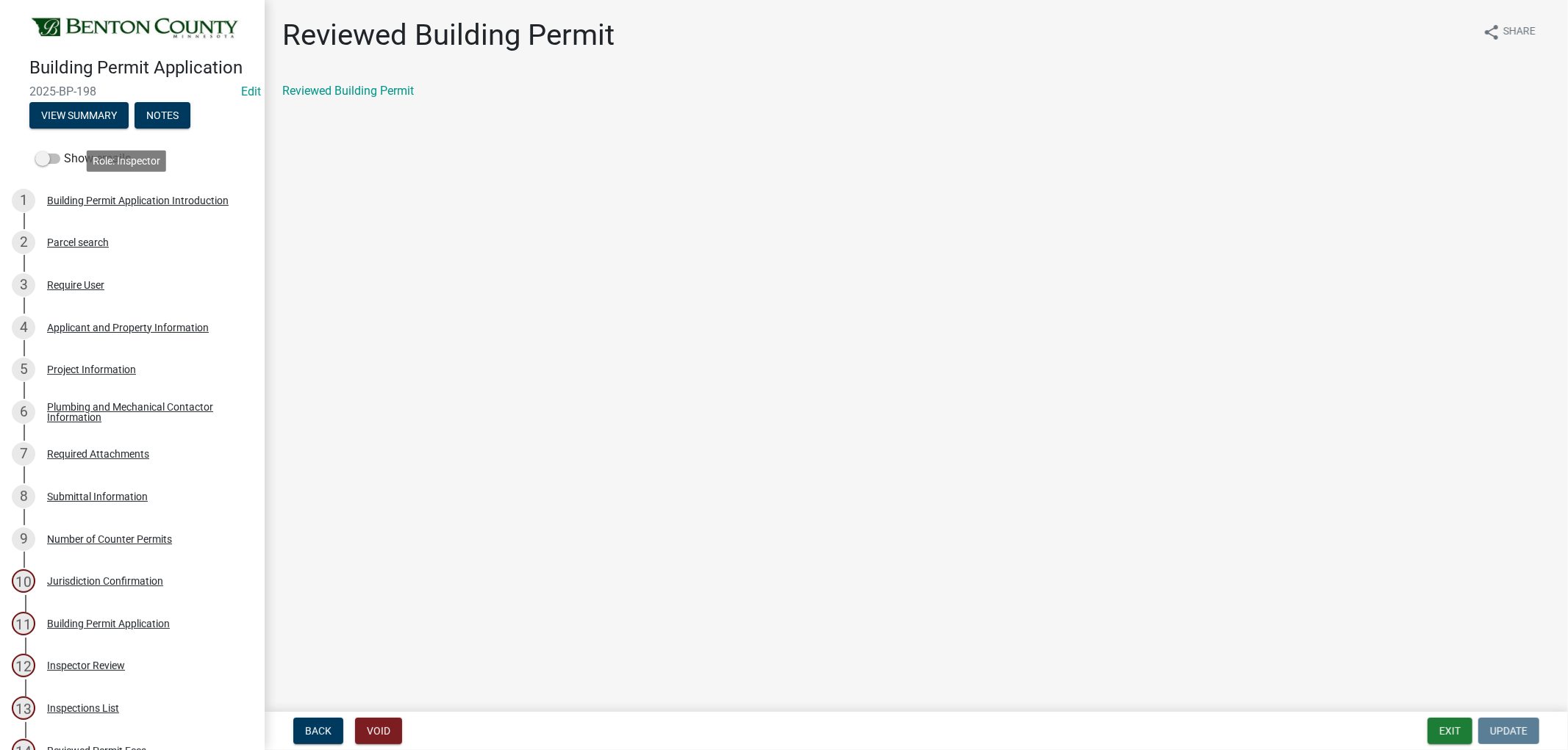
scroll to position [652, 0]
